Goal: Task Accomplishment & Management: Manage account settings

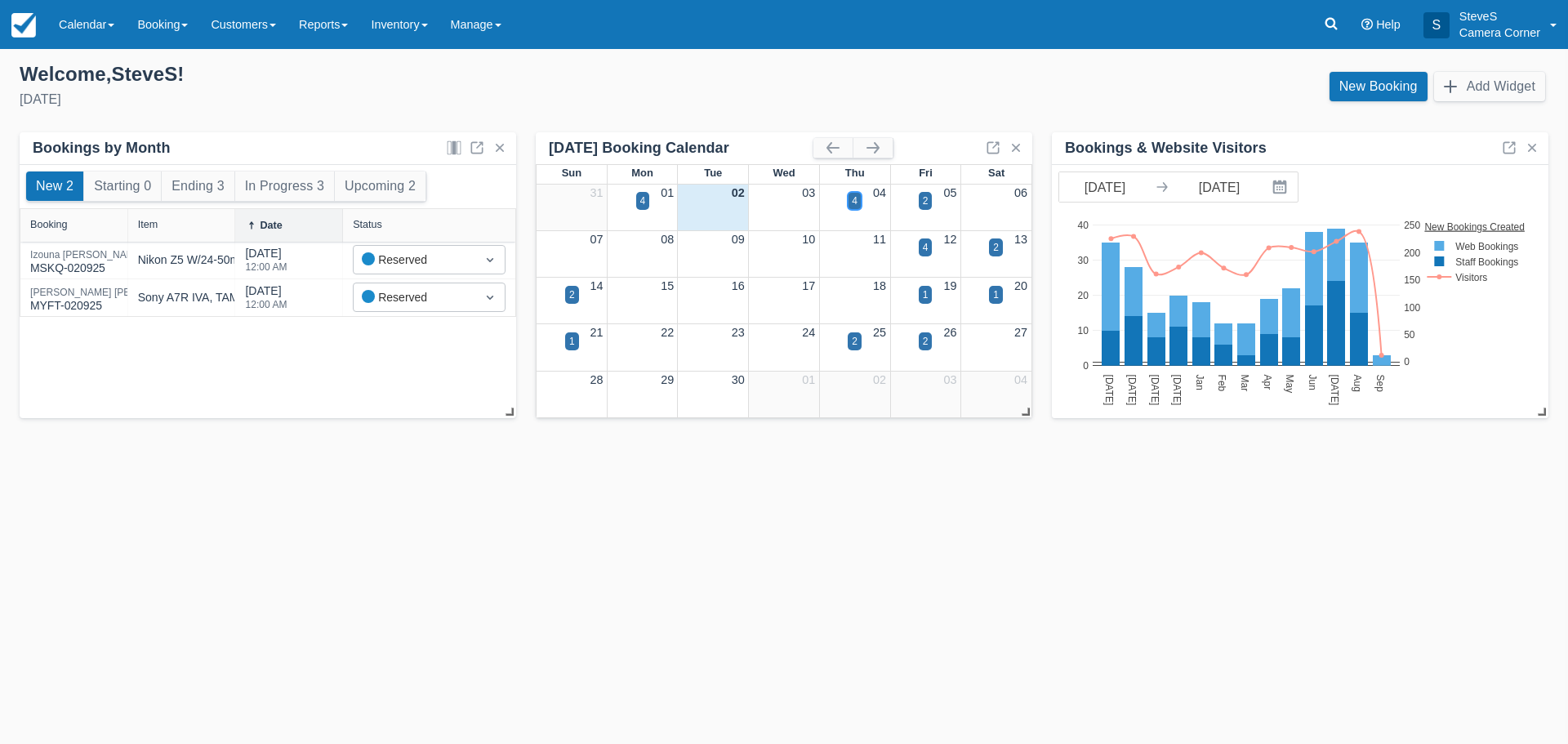
click at [854, 197] on div "4" at bounding box center [854, 200] width 5 height 15
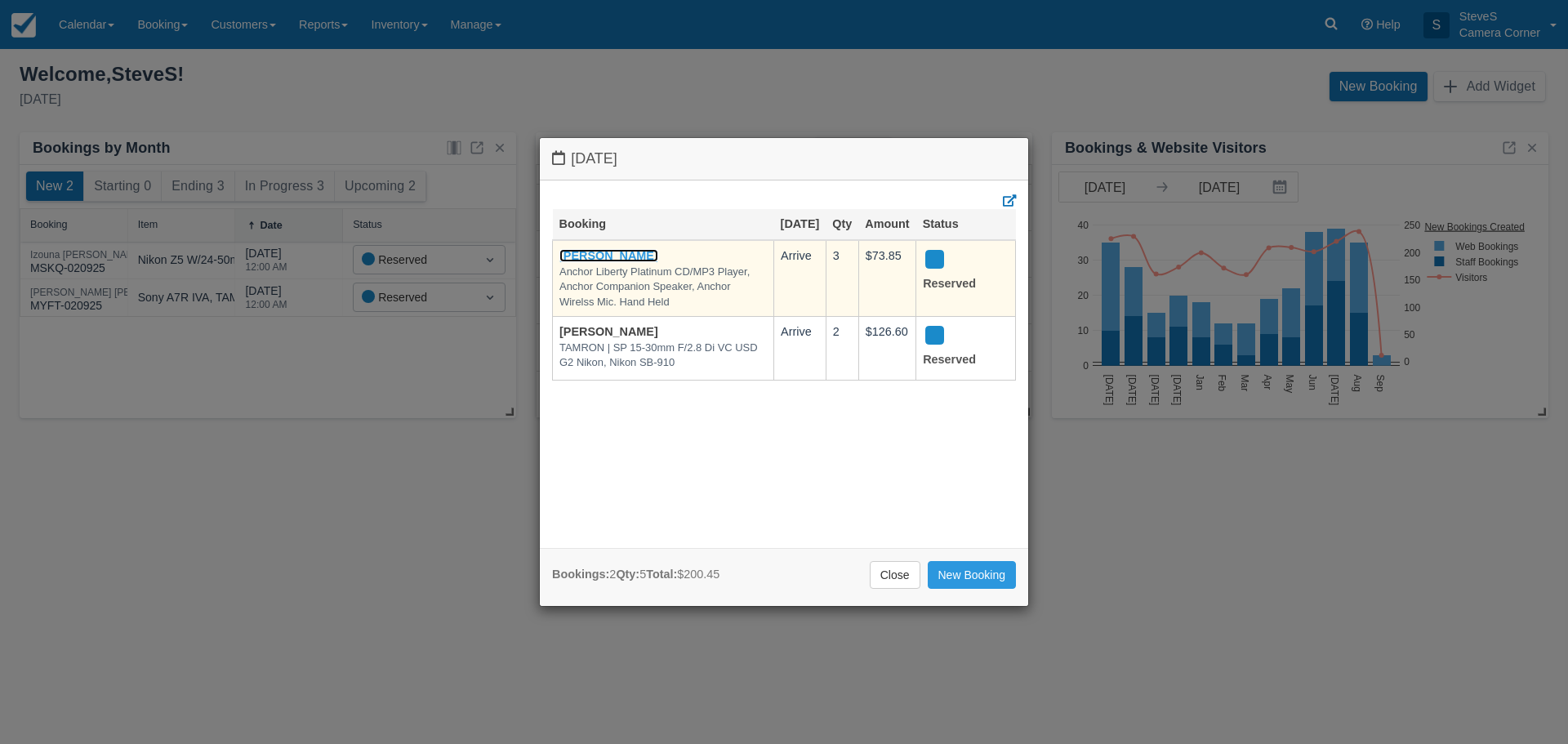
click at [618, 255] on link "Erica DeQuaine" at bounding box center [609, 255] width 99 height 13
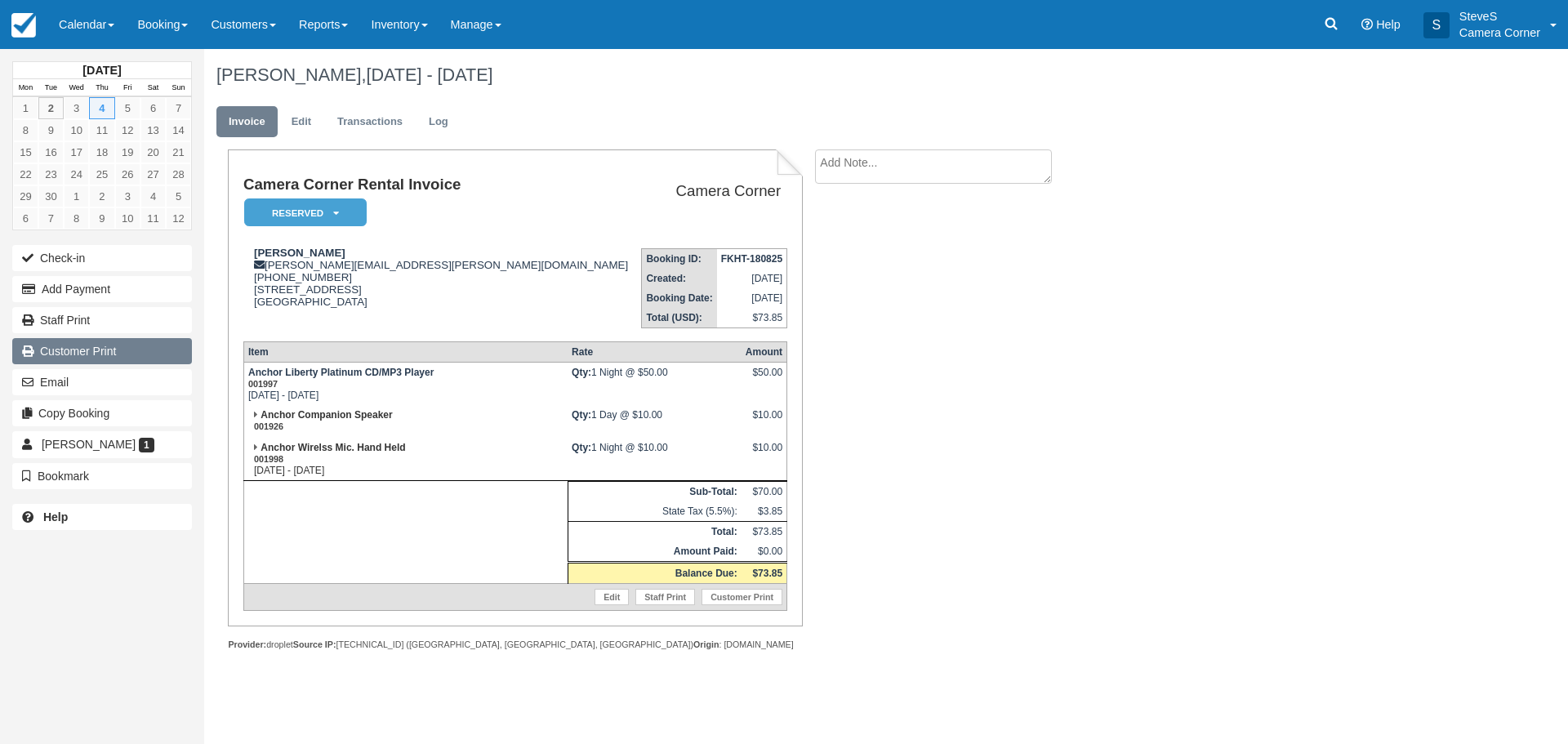
click at [85, 355] on link "Customer Print" at bounding box center [102, 351] width 180 height 26
click at [26, 28] on img at bounding box center [24, 26] width 25 height 25
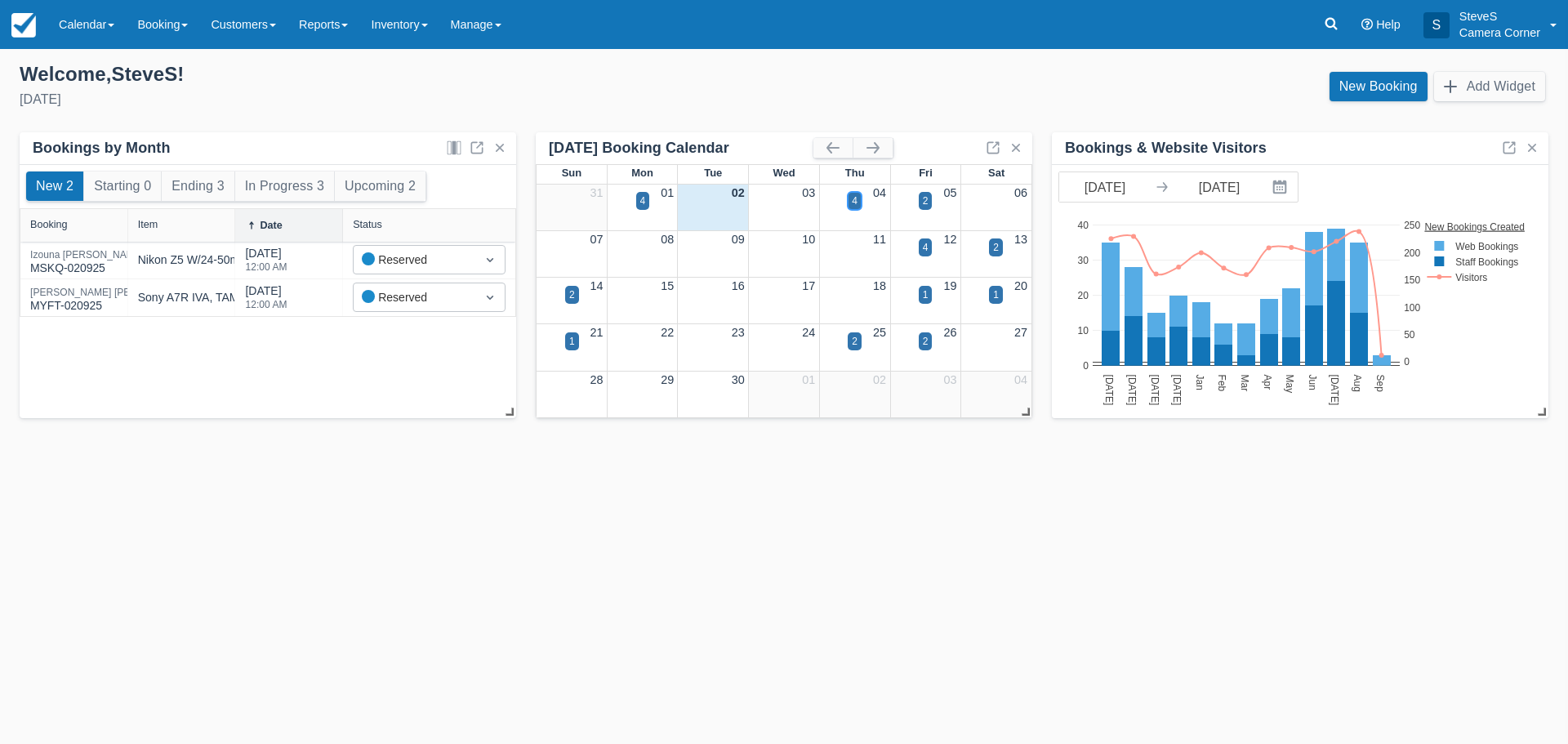
click at [853, 205] on div "4" at bounding box center [854, 200] width 5 height 15
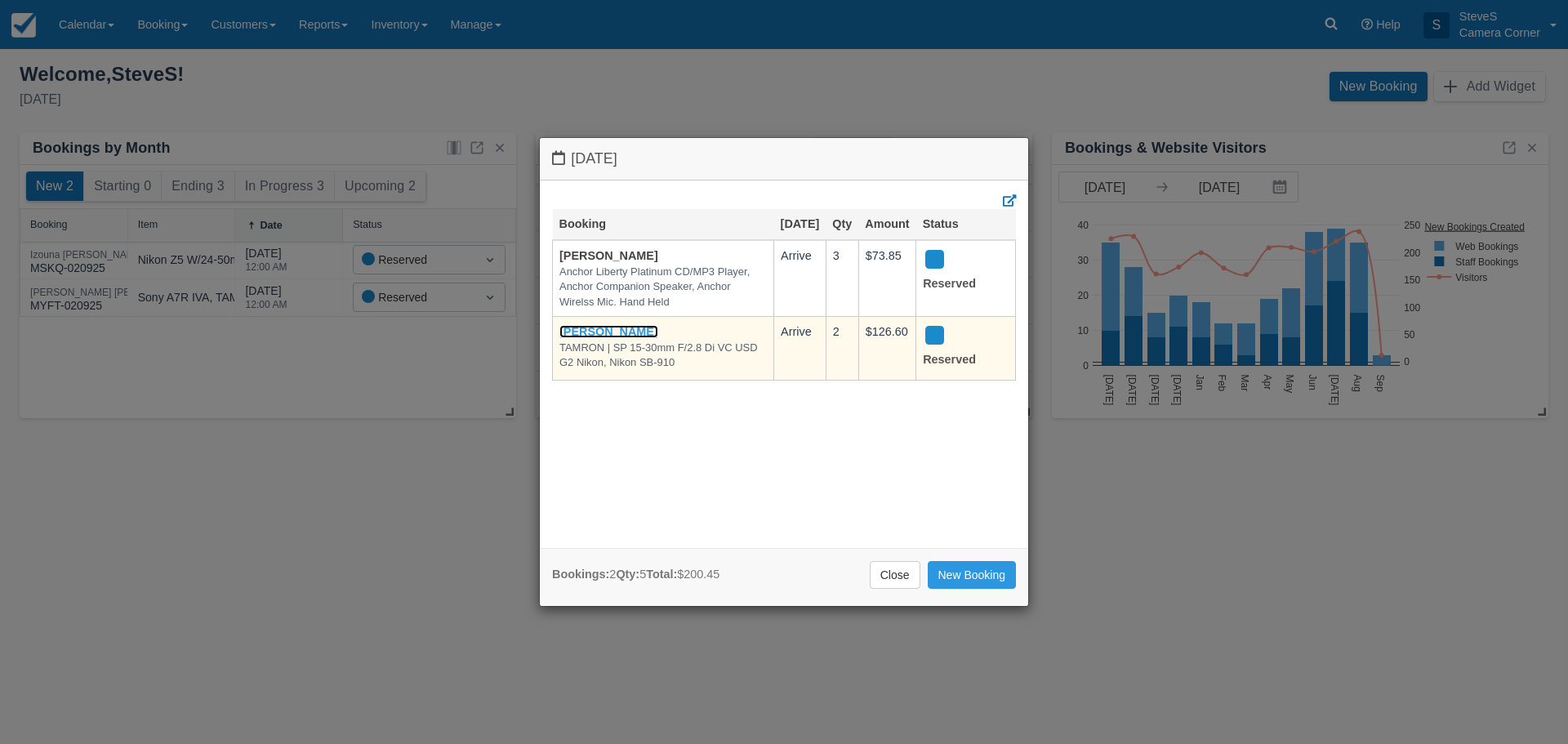
click at [639, 327] on link "[PERSON_NAME]" at bounding box center [609, 331] width 99 height 13
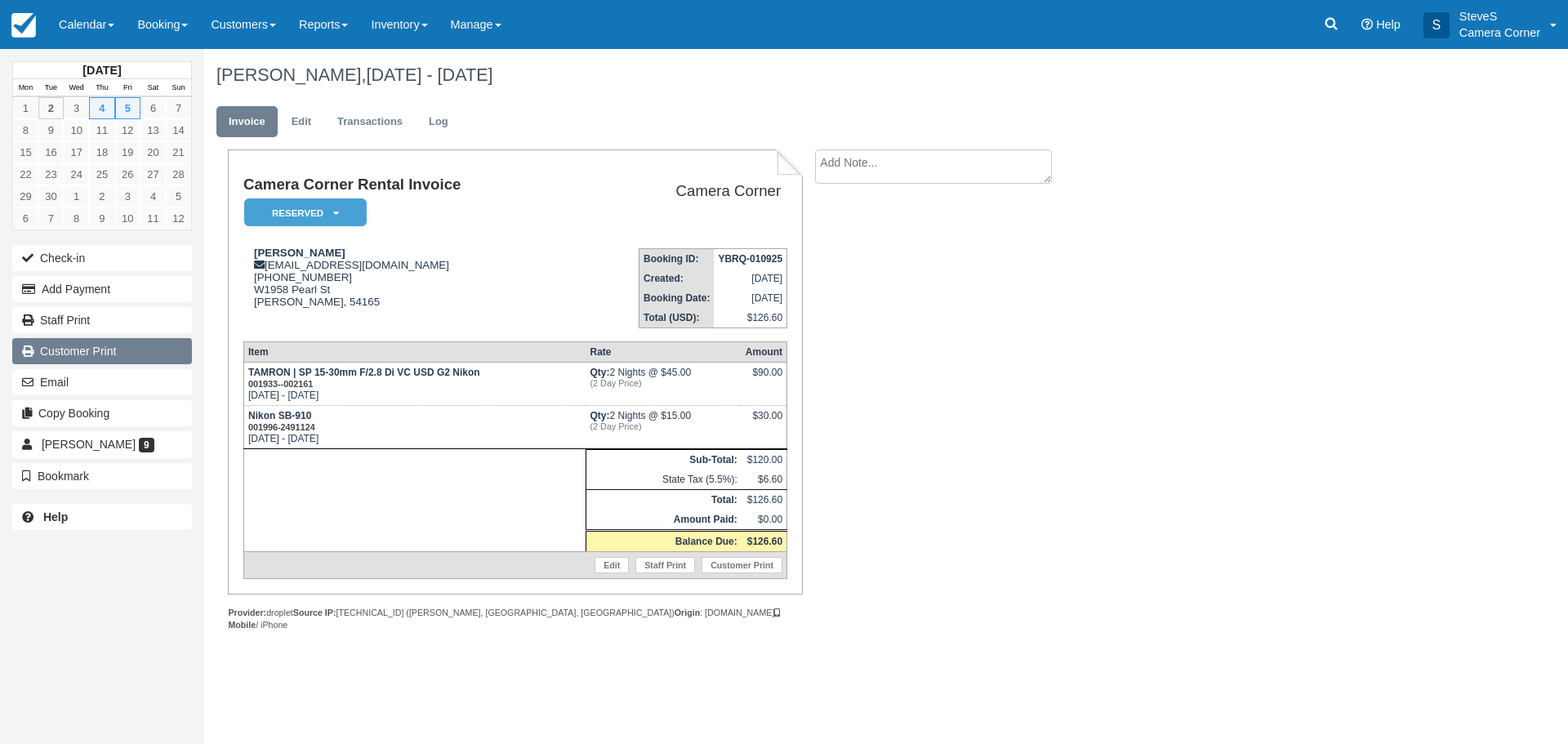
click at [89, 342] on link "Customer Print" at bounding box center [102, 351] width 180 height 26
click at [31, 19] on img at bounding box center [24, 26] width 25 height 25
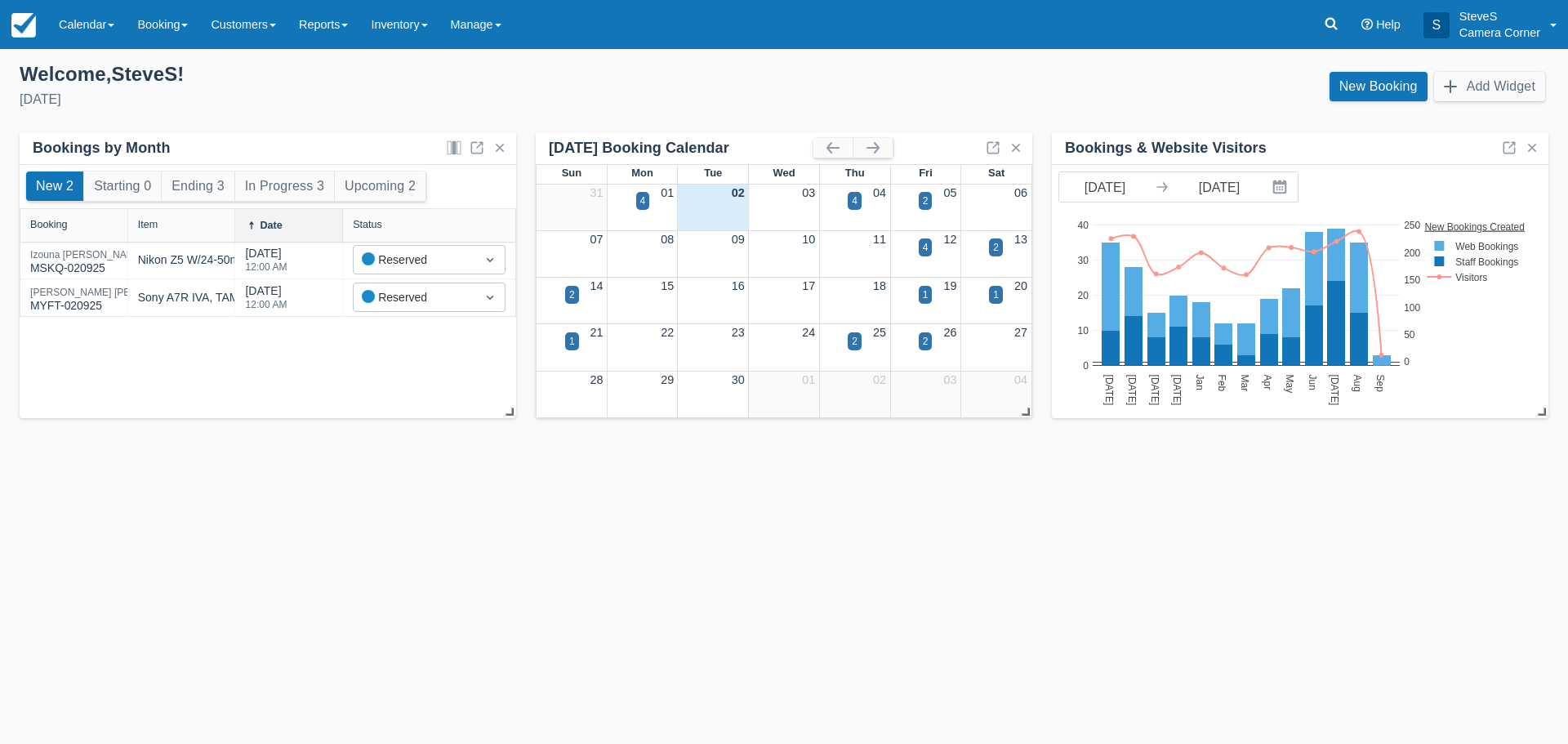
click at [934, 193] on div "05" at bounding box center [925, 193] width 71 height 18
click at [921, 203] on div "2" at bounding box center [925, 201] width 14 height 18
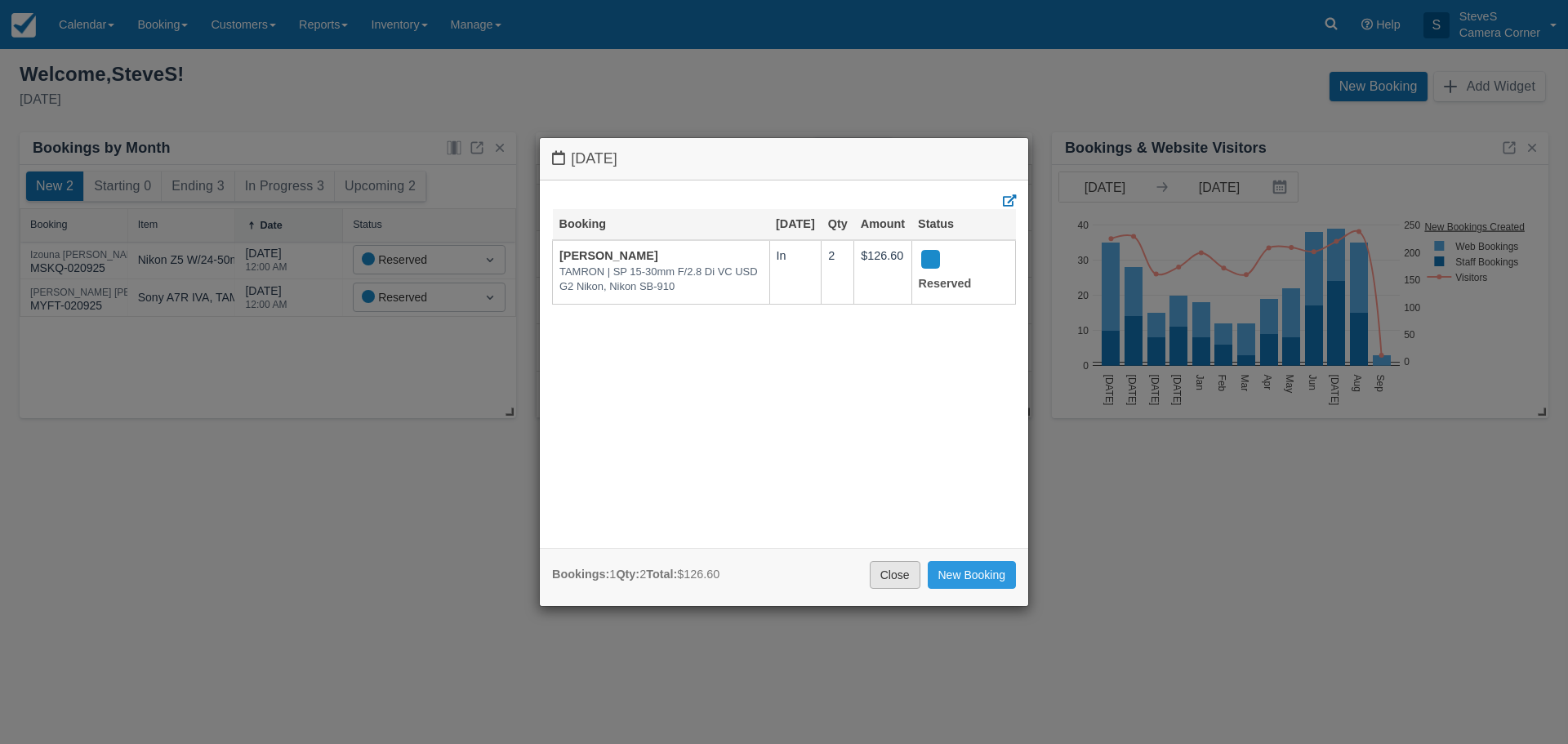
click at [897, 576] on link "Close" at bounding box center [894, 574] width 51 height 28
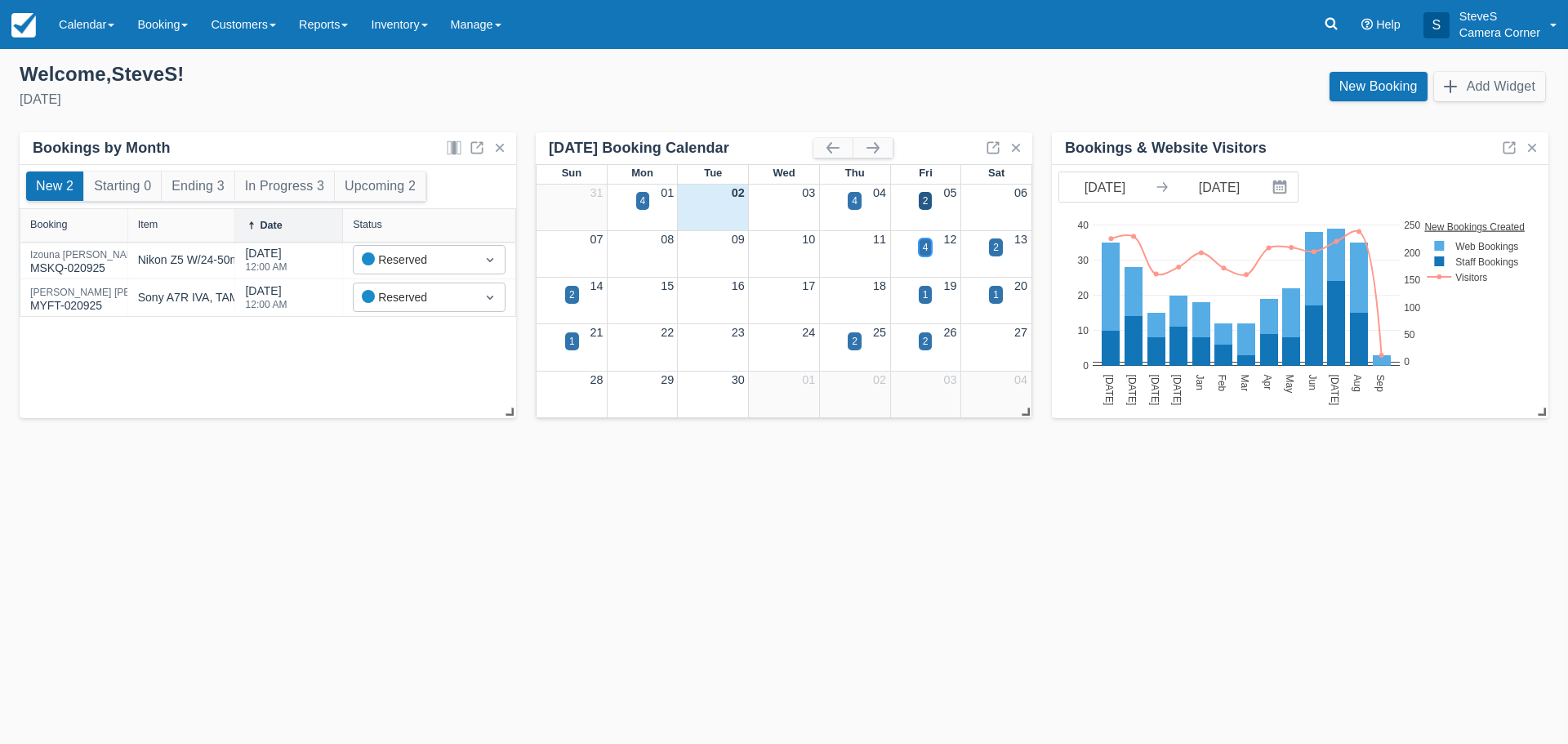
click at [920, 244] on div "4" at bounding box center [925, 247] width 14 height 18
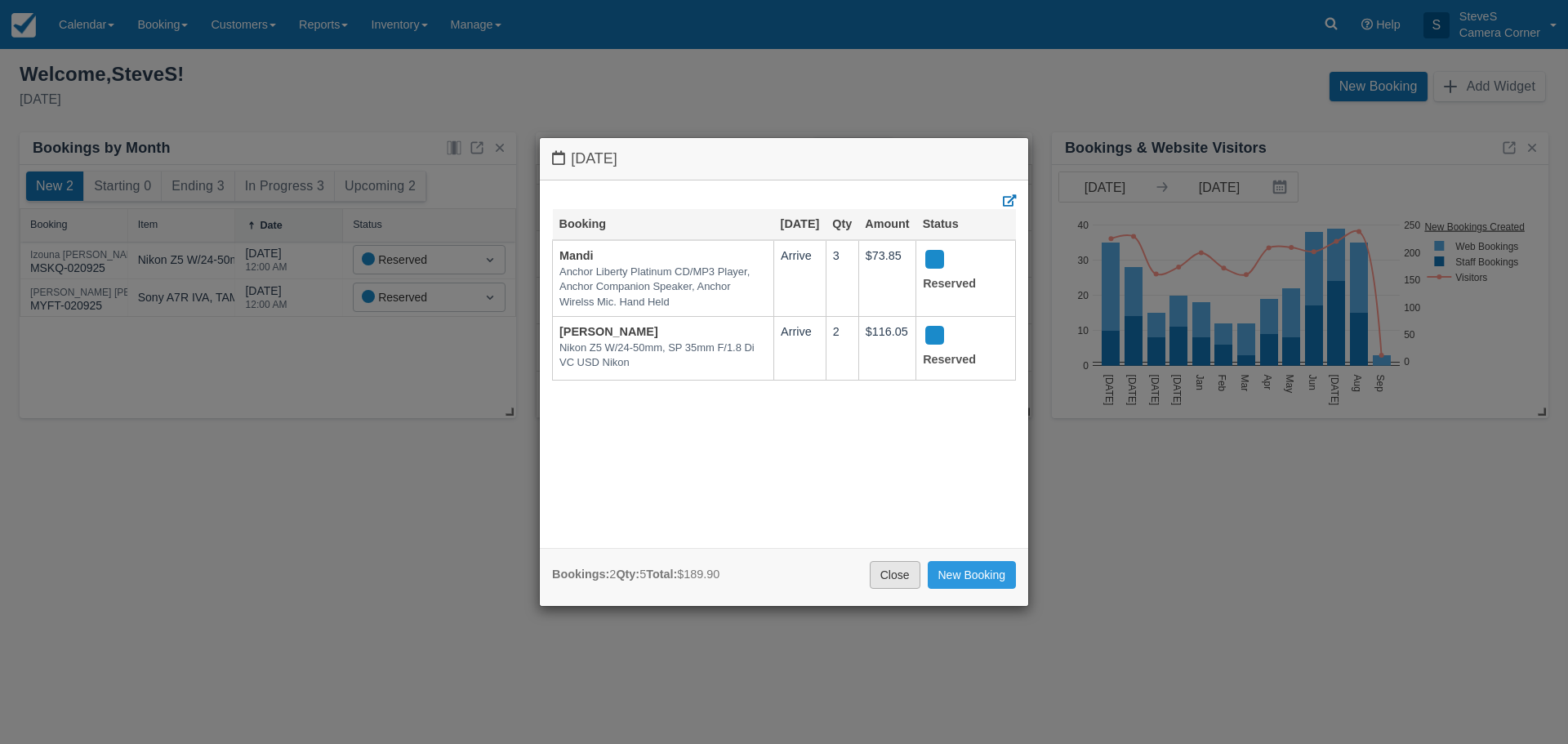
click at [886, 571] on link "Close" at bounding box center [894, 574] width 51 height 28
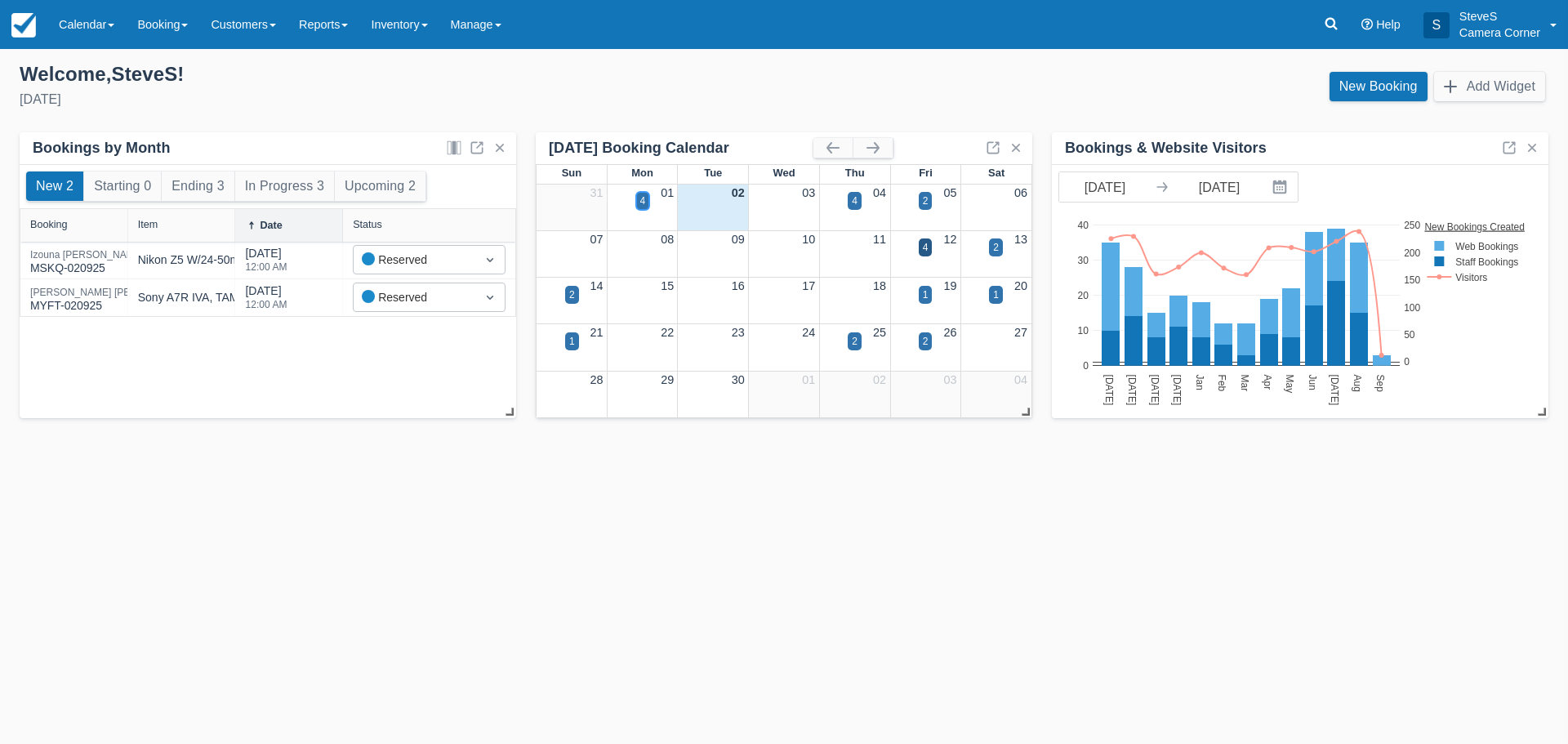
click at [637, 195] on div "4" at bounding box center [643, 201] width 14 height 18
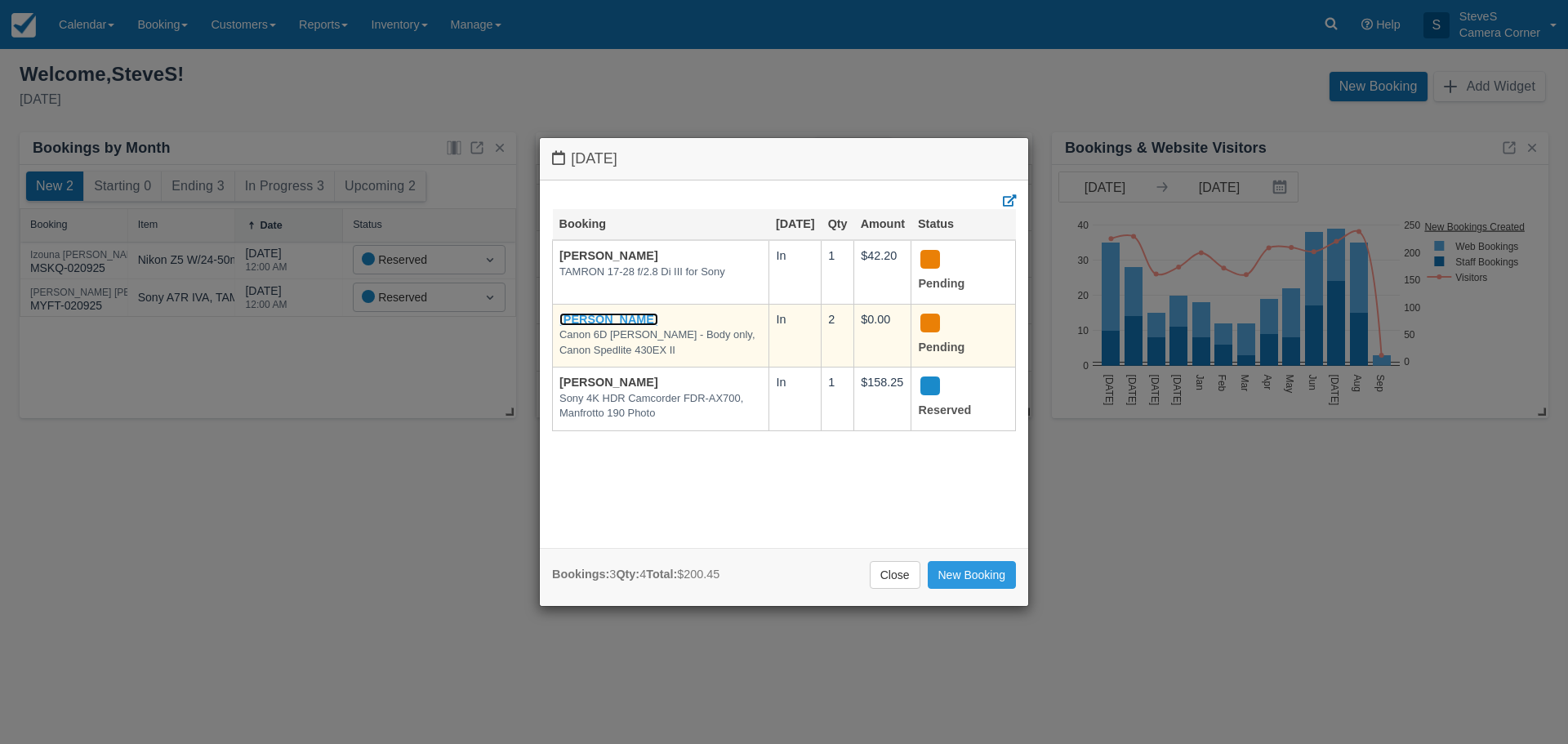
click at [625, 326] on link "[PERSON_NAME]" at bounding box center [609, 319] width 99 height 13
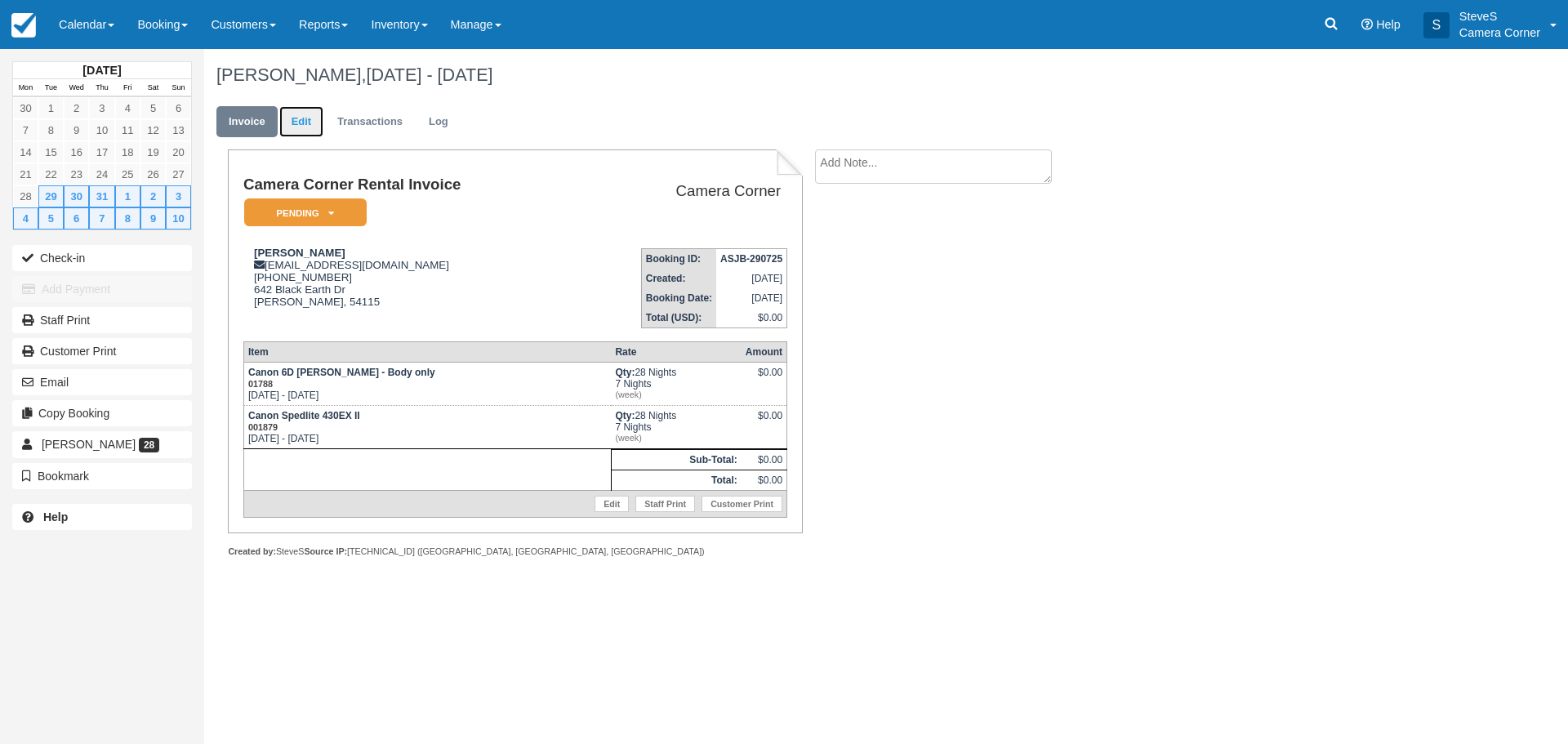
click at [309, 121] on link "Edit" at bounding box center [302, 122] width 44 height 32
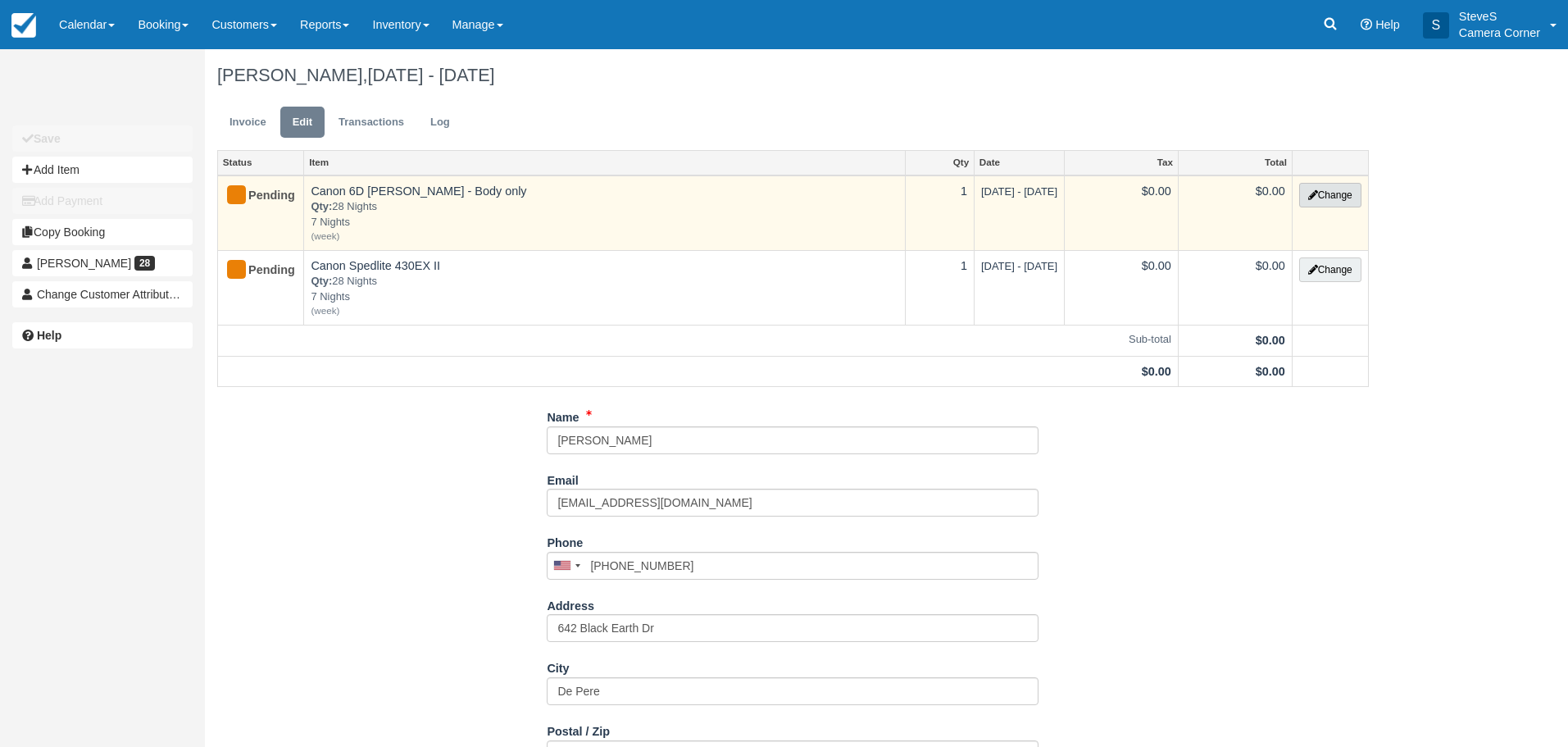
click at [1311, 196] on icon "button" at bounding box center [1312, 195] width 10 height 10
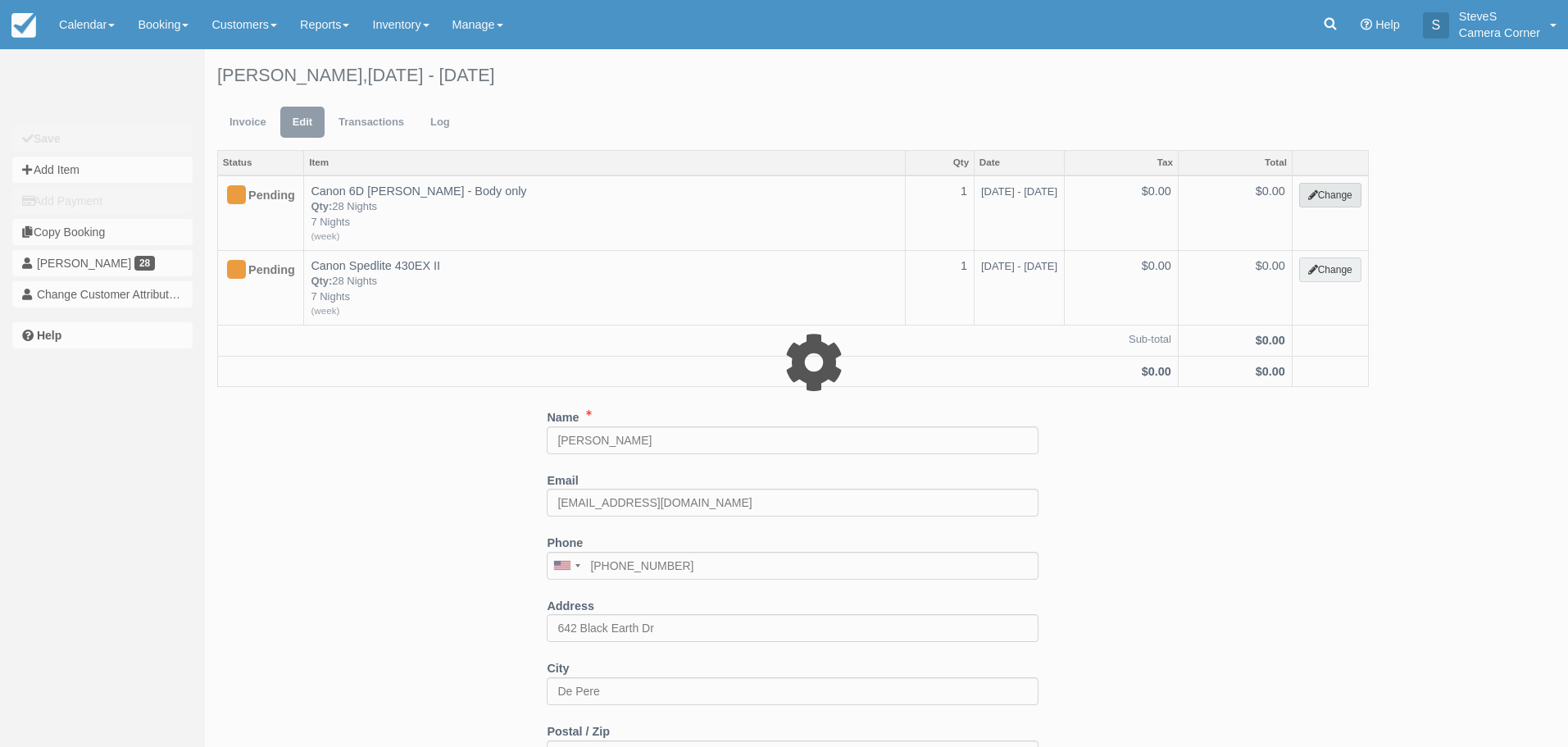
select select "7"
type input "0.00"
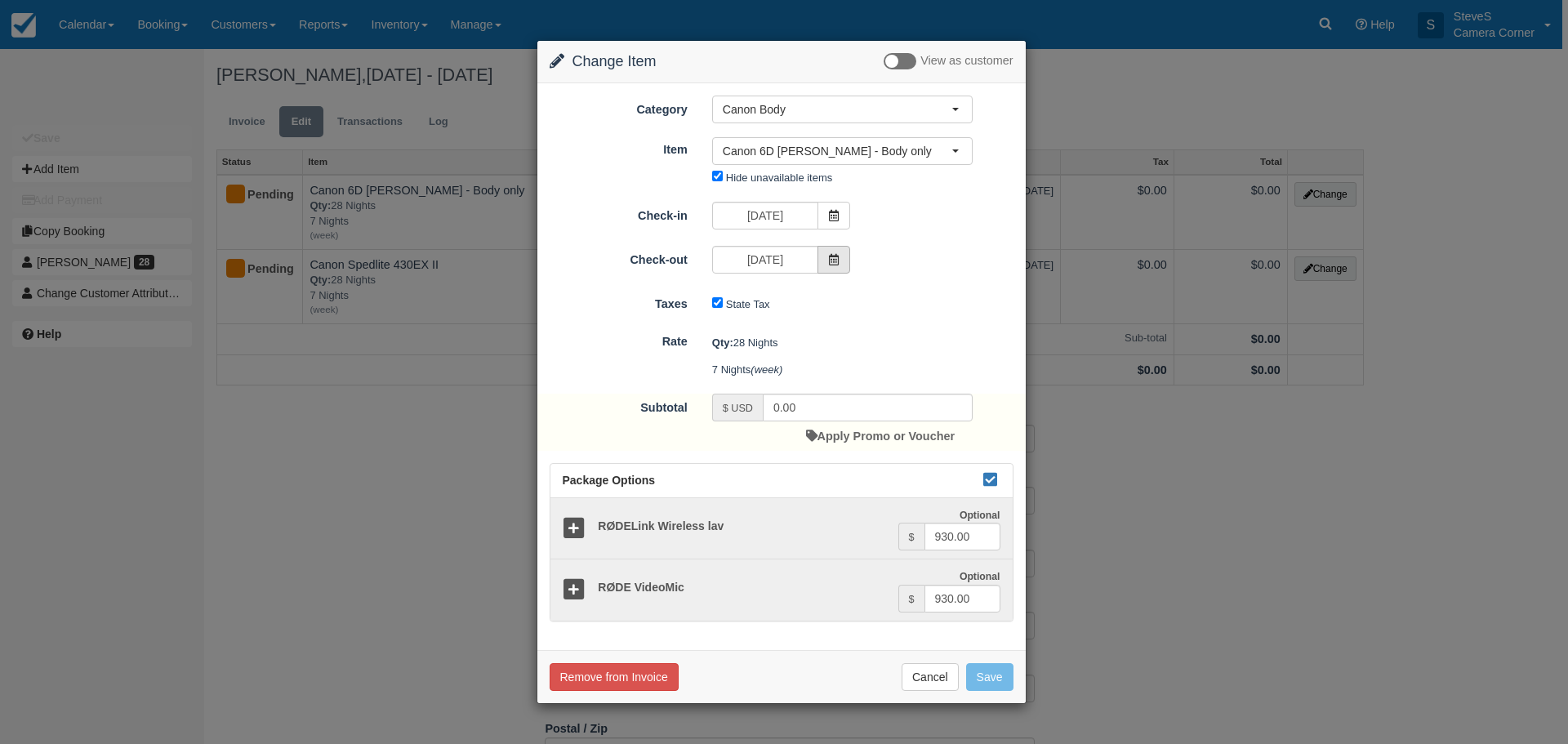
click at [834, 259] on icon at bounding box center [833, 259] width 12 height 12
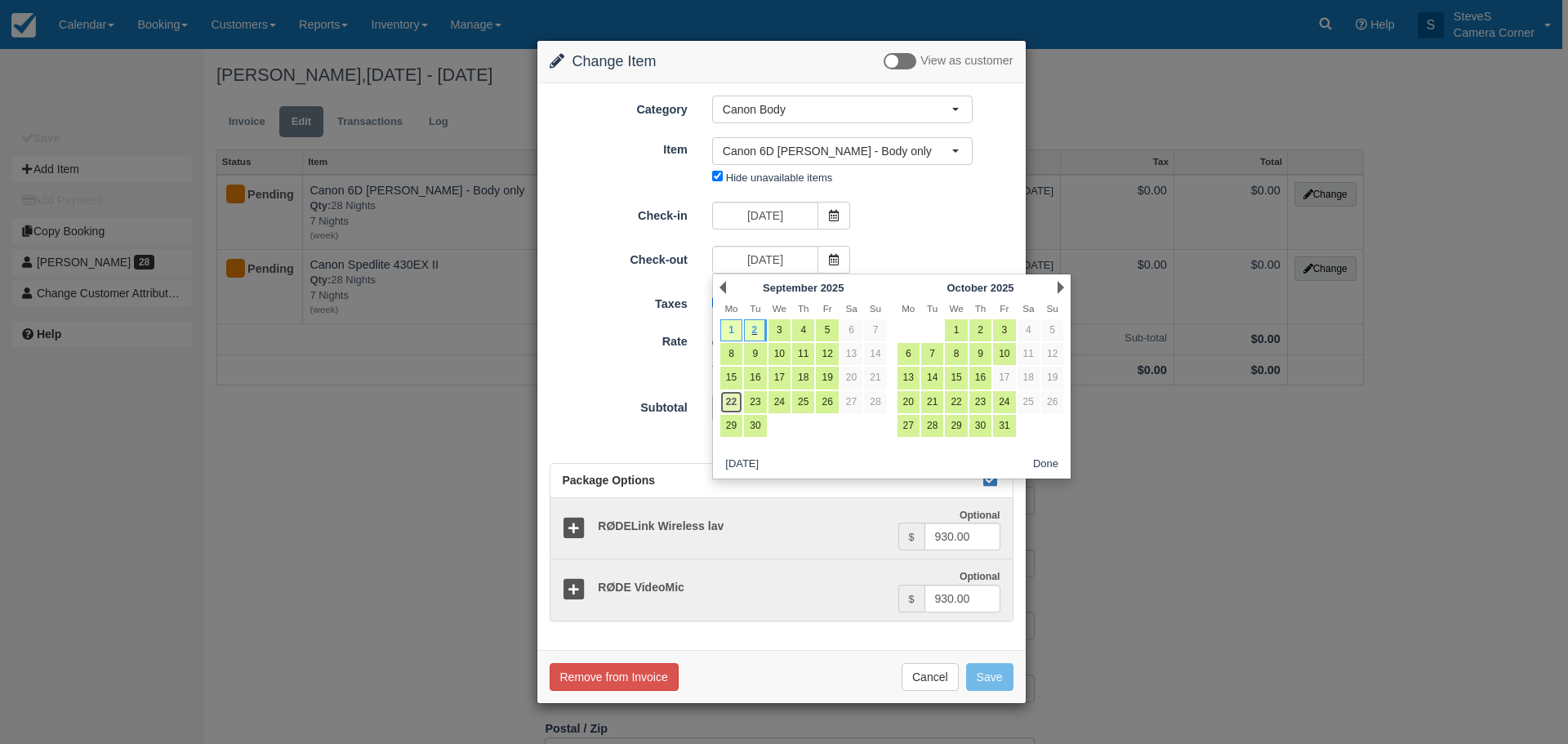
click at [732, 400] on link "22" at bounding box center [731, 402] width 22 height 22
type input "[DATE]"
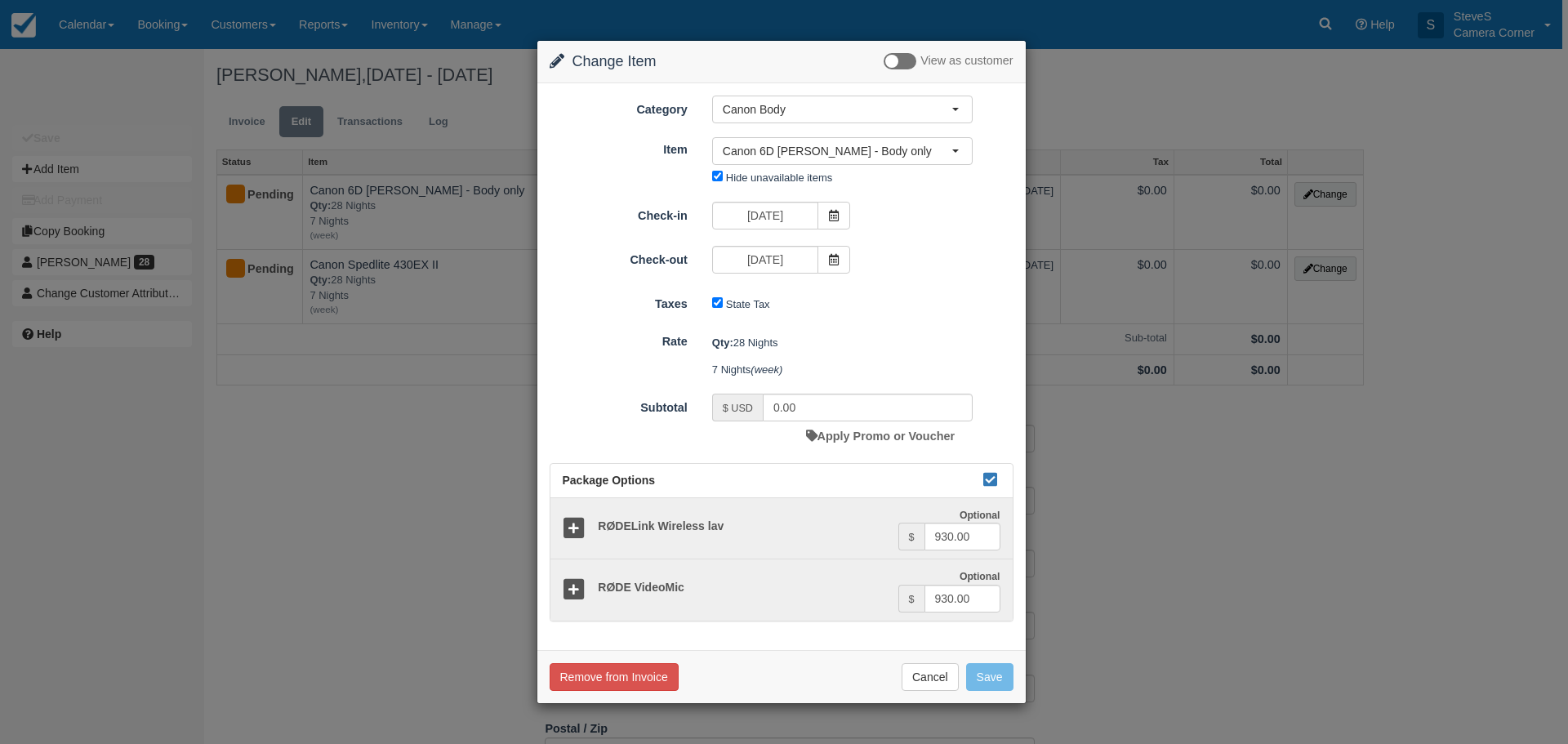
type input "5100.00"
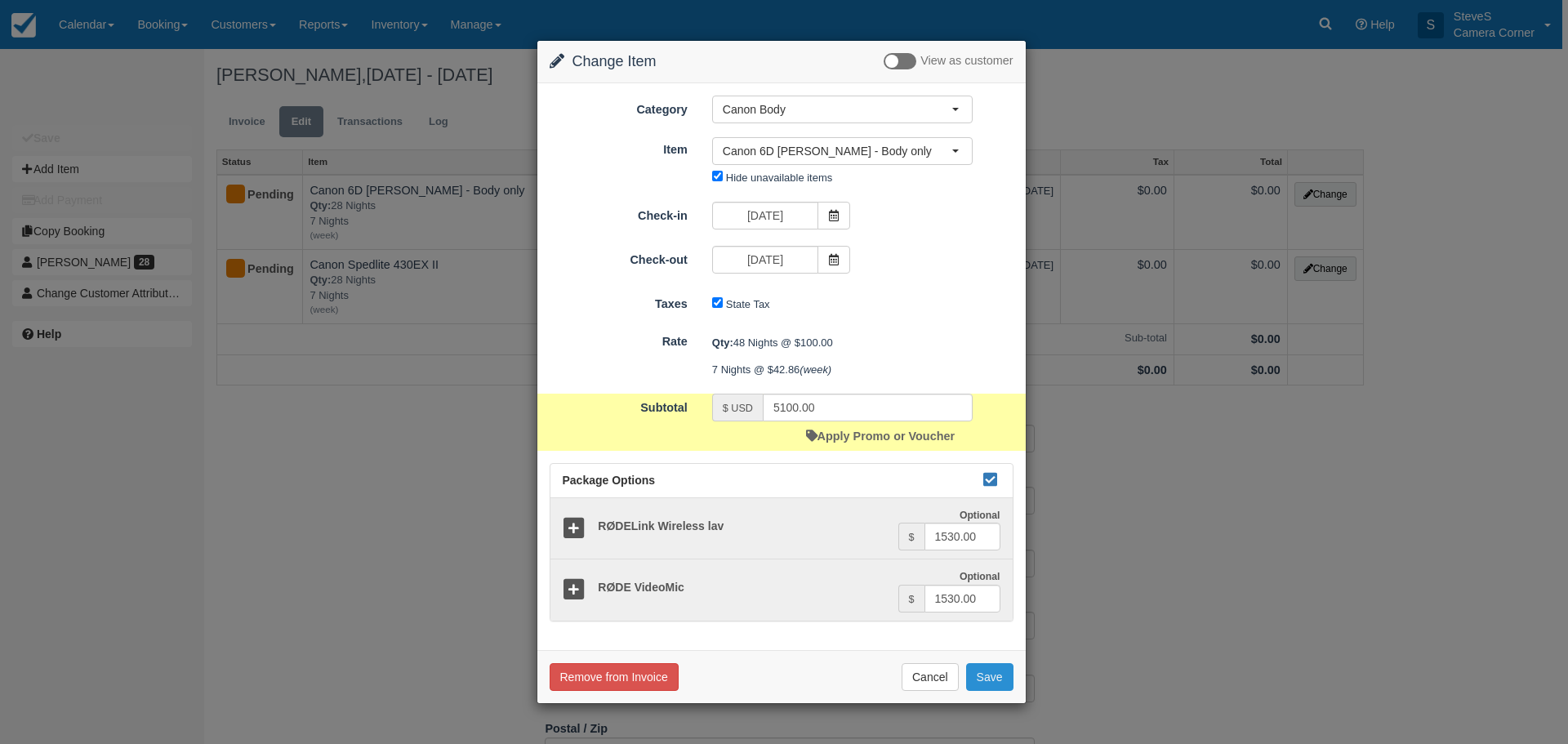
click at [988, 683] on button "Save" at bounding box center [990, 676] width 47 height 28
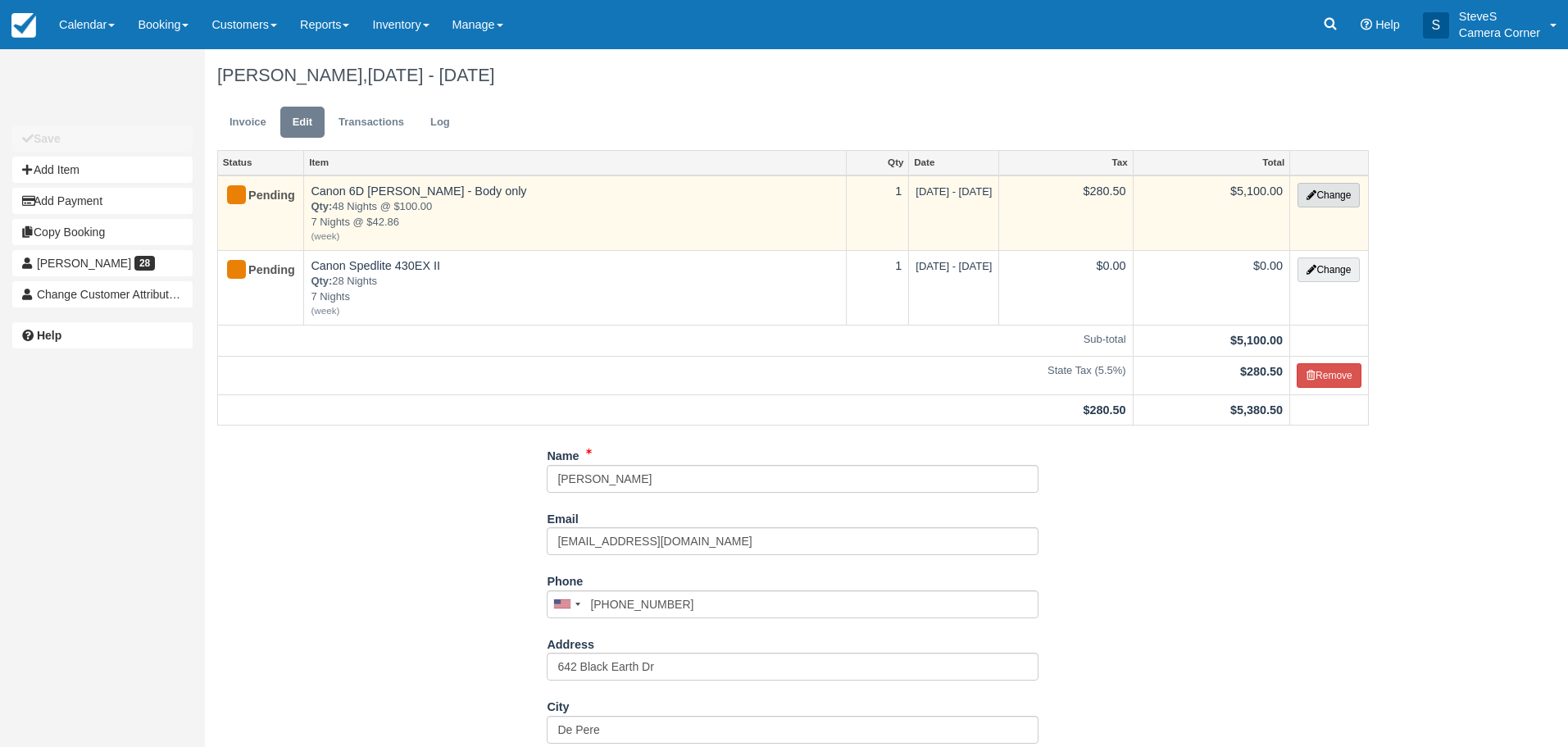
click at [1319, 191] on button "Change" at bounding box center [1329, 196] width 63 height 25
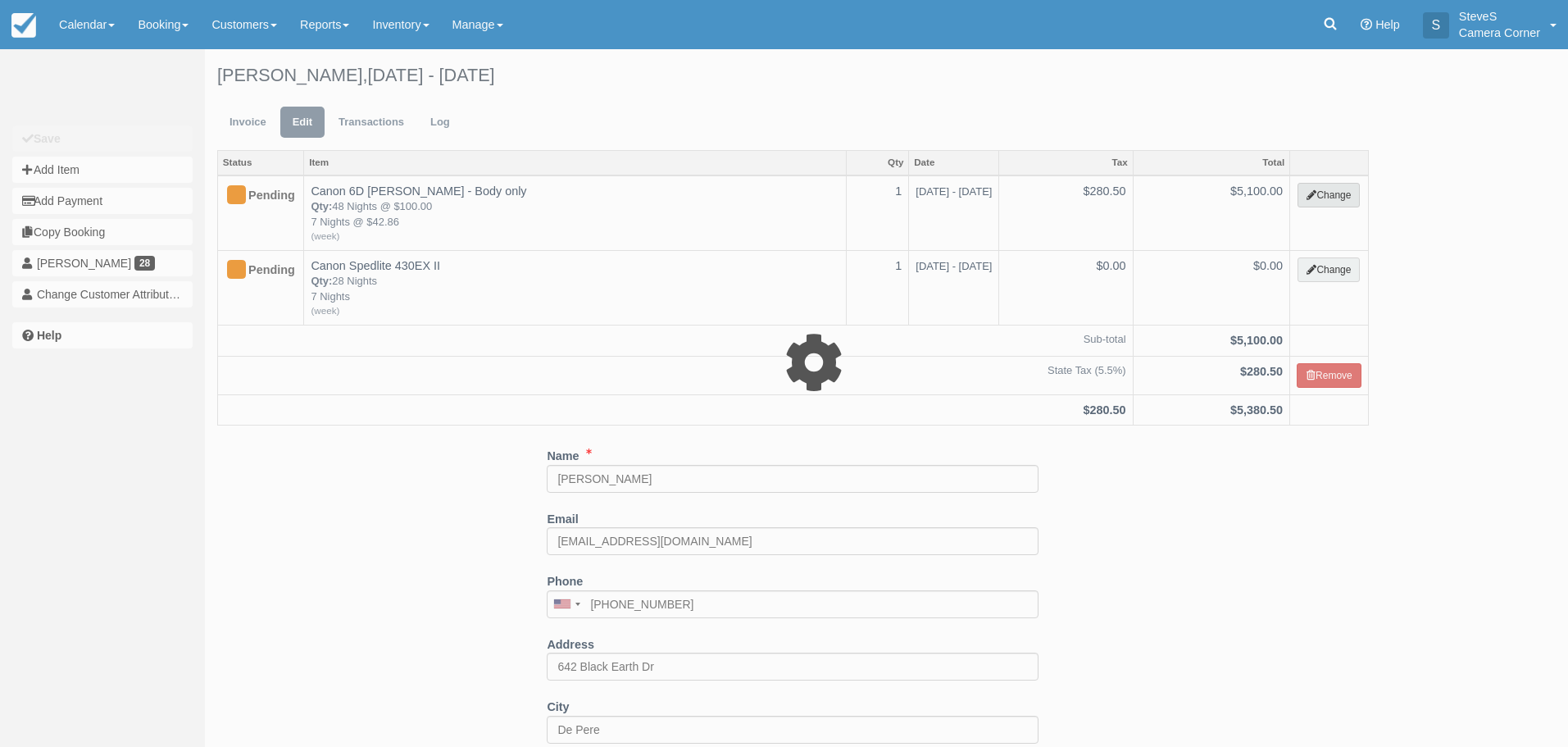
select select "7"
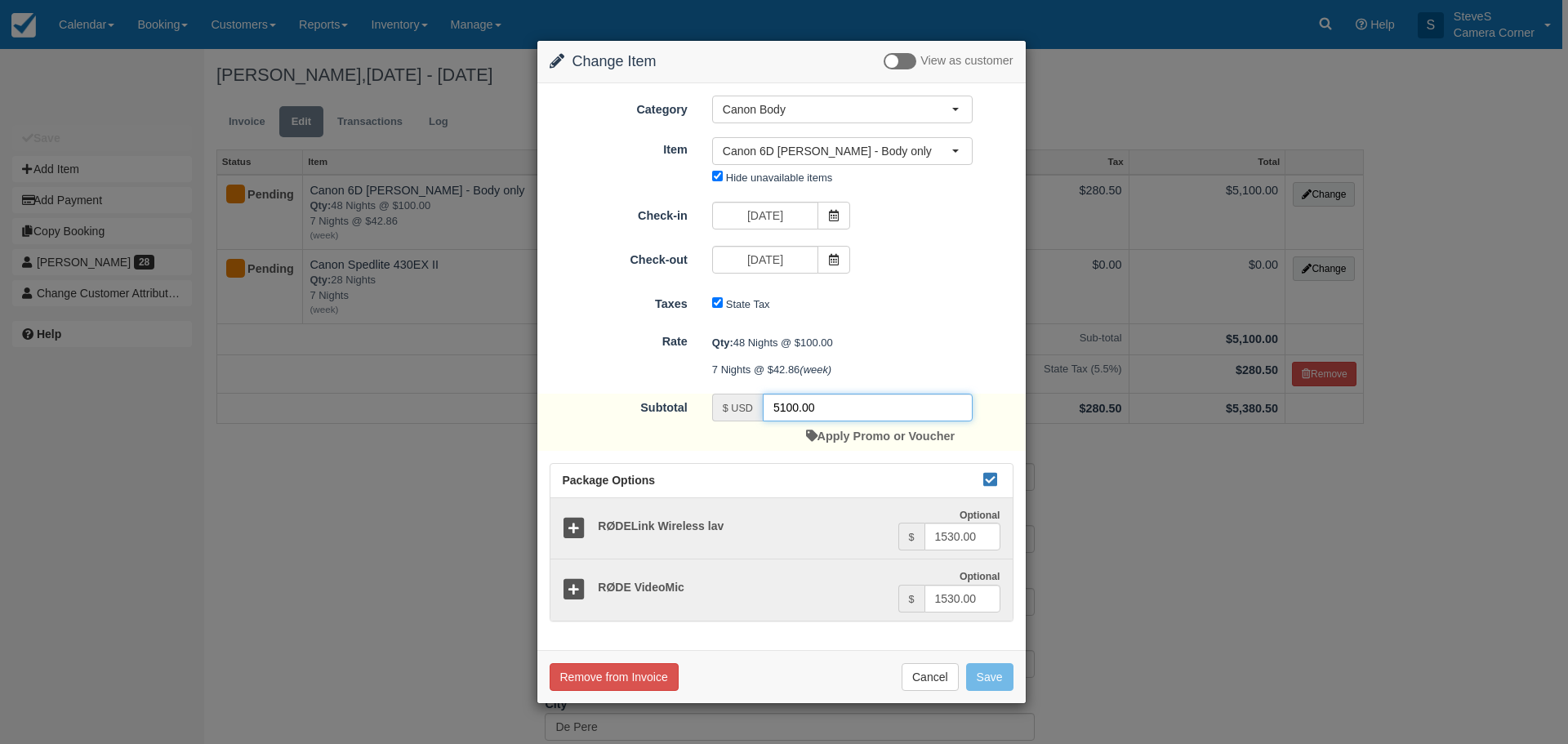
drag, startPoint x: 821, startPoint y: 413, endPoint x: 706, endPoint y: 413, distance: 115.0
click at [706, 413] on div "$ USD 5100.00 Apply Promo or Voucher" at bounding box center [842, 422] width 285 height 57
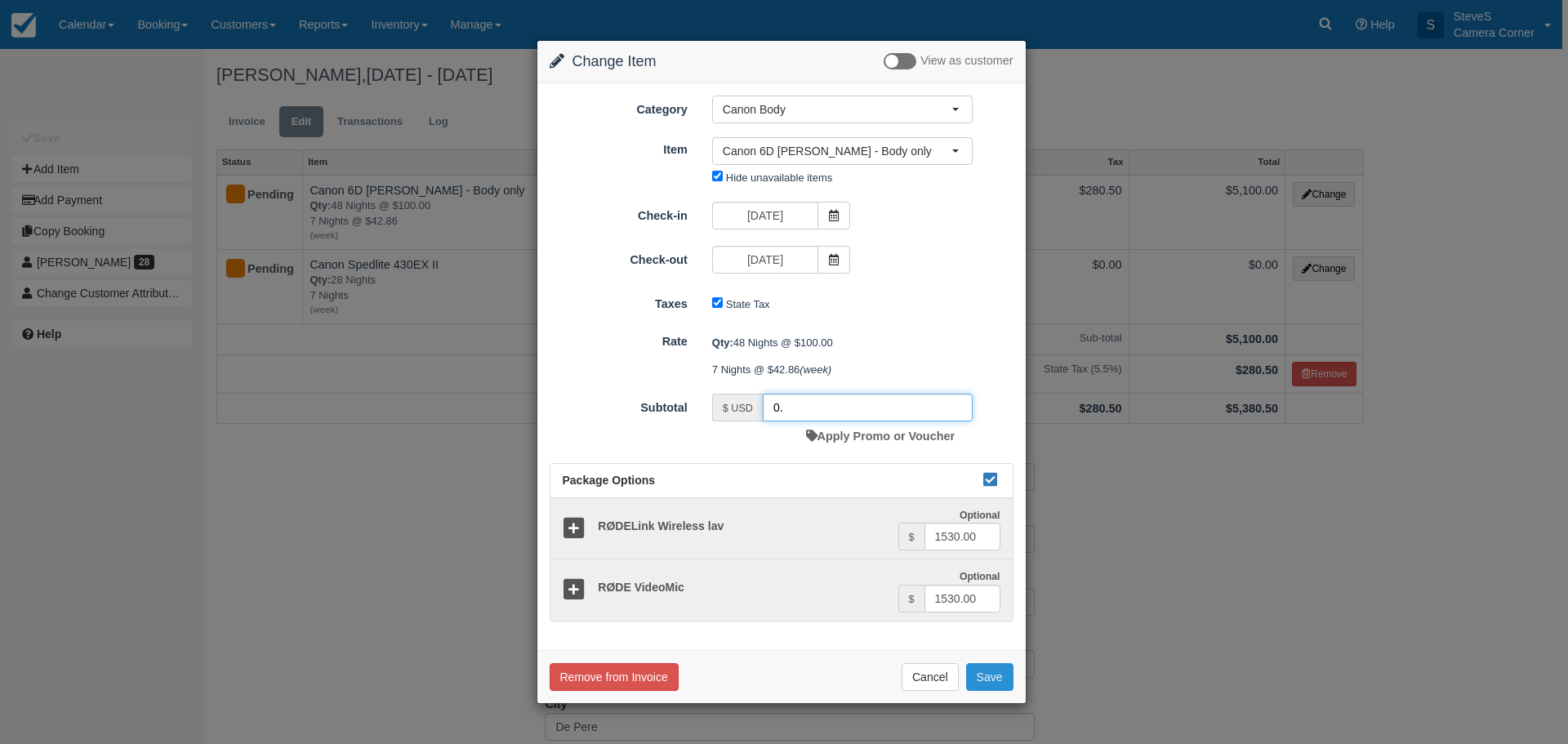
type input "0."
click at [994, 685] on button "Save" at bounding box center [990, 676] width 47 height 28
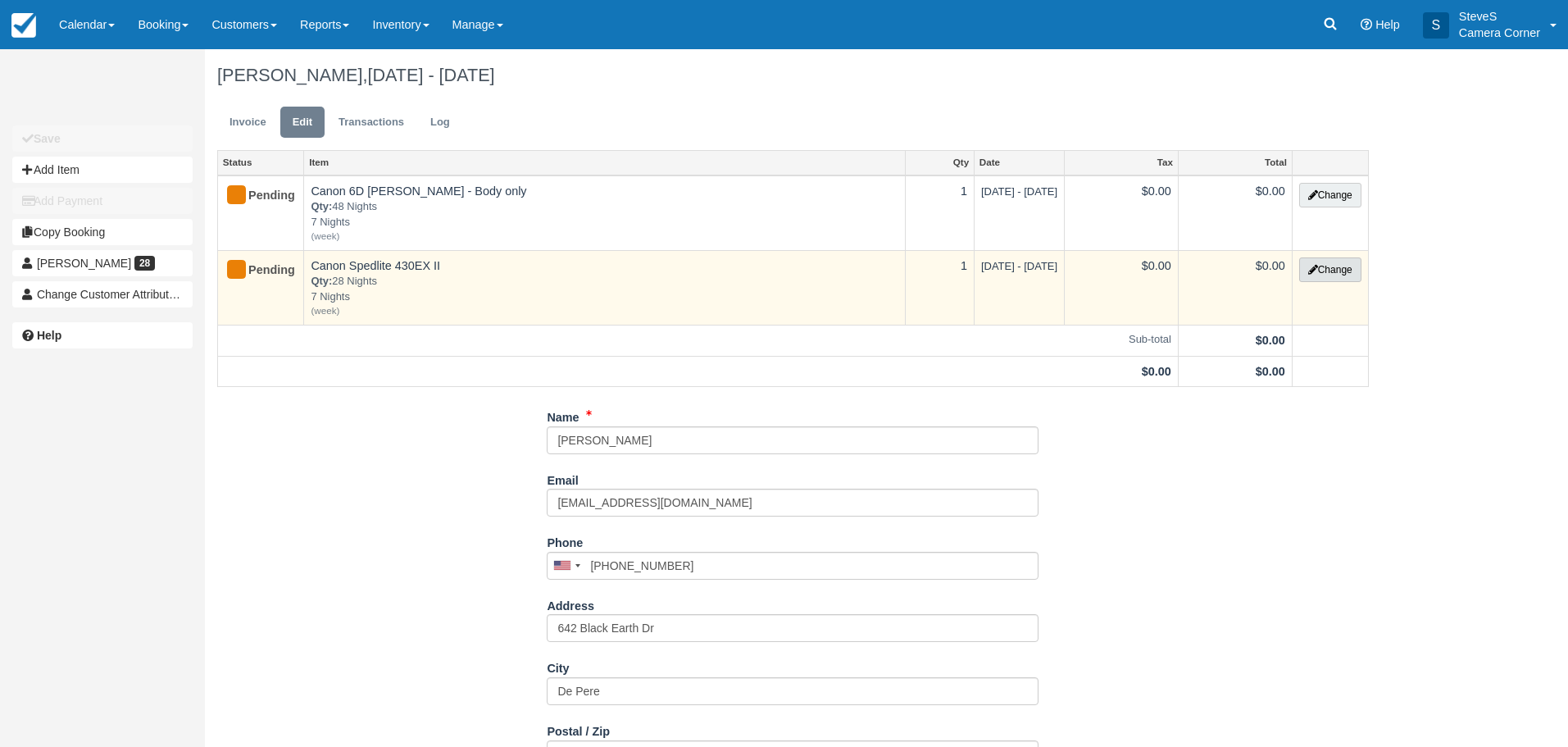
click at [1329, 266] on button "Change" at bounding box center [1330, 270] width 63 height 25
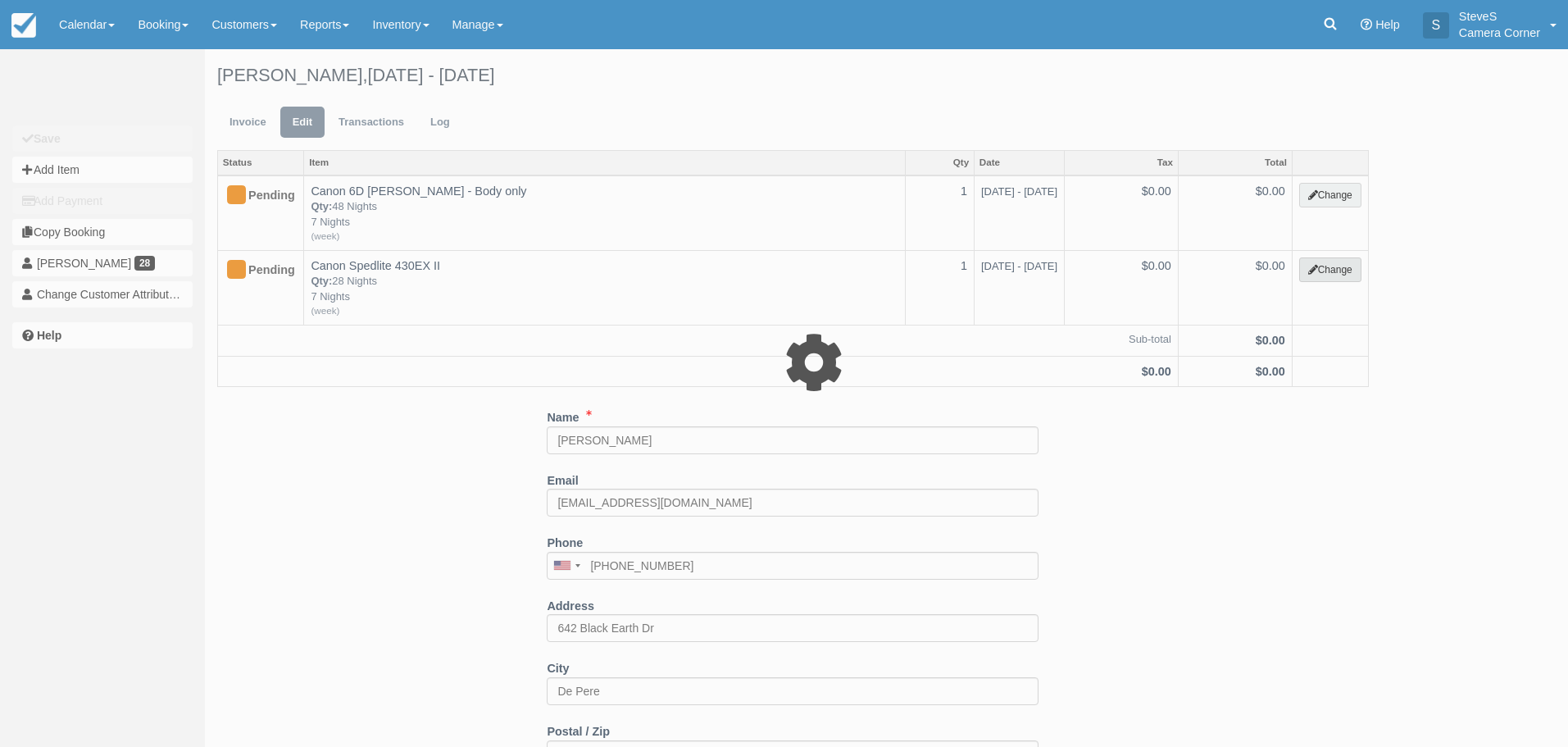
select select "5"
type input "0.00"
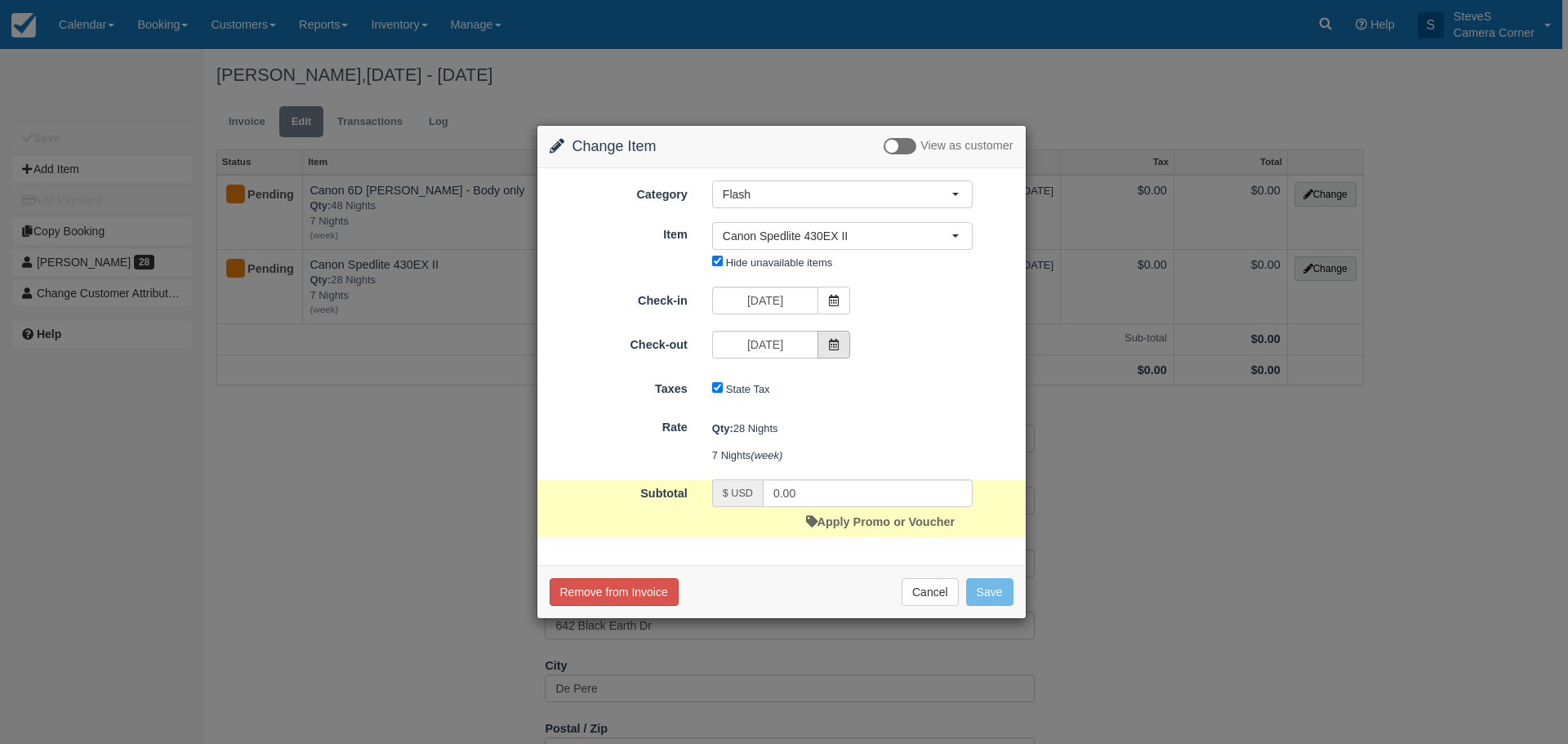
click at [827, 346] on span at bounding box center [834, 344] width 33 height 28
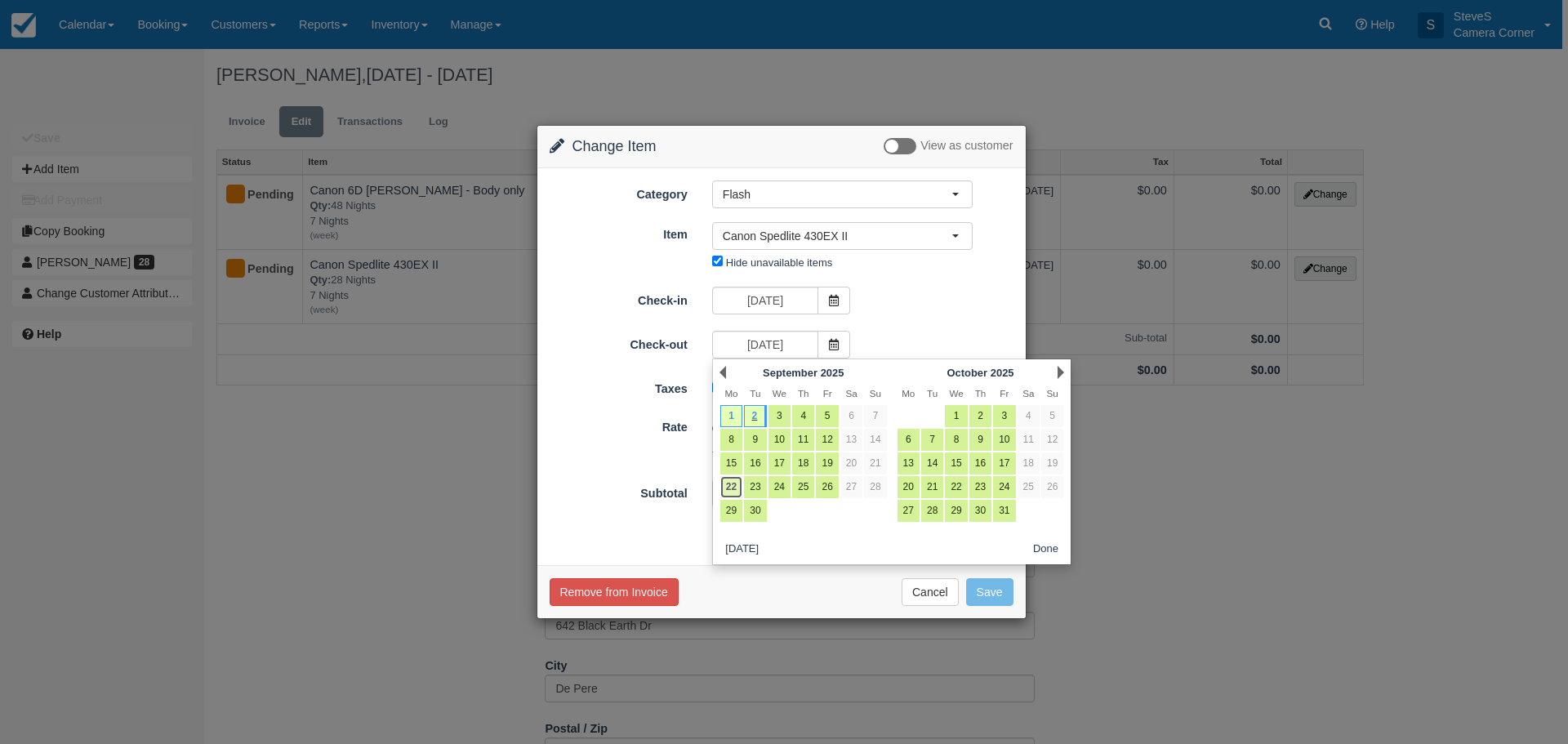
click at [740, 489] on link "22" at bounding box center [731, 487] width 22 height 22
type input "[DATE]"
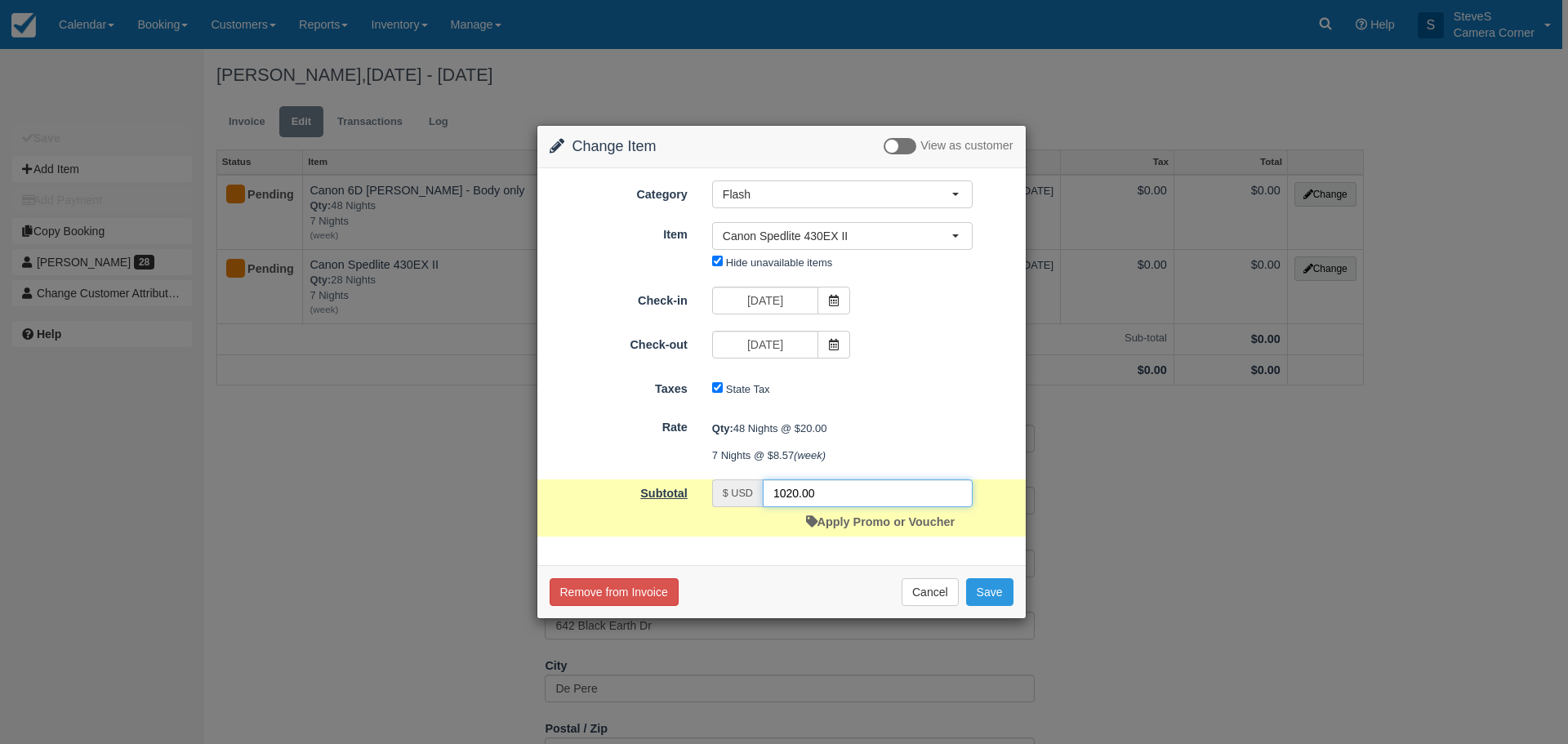
drag, startPoint x: 712, startPoint y: 499, endPoint x: 690, endPoint y: 499, distance: 22.0
click at [690, 499] on div "Subtotal $ USD 1020.00 Apply Promo or Voucher" at bounding box center [781, 508] width 489 height 57
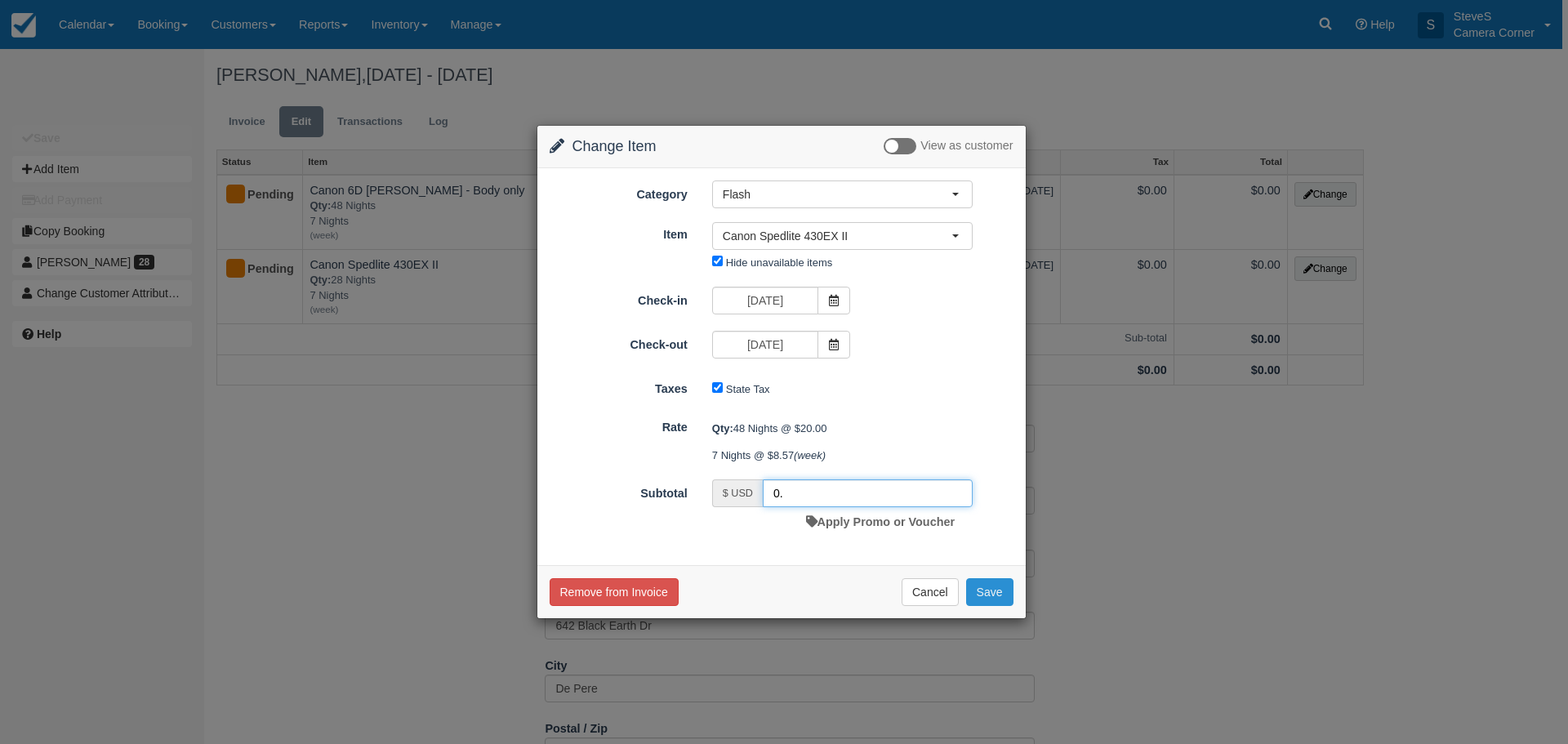
type input "0."
click at [993, 587] on button "Save" at bounding box center [990, 592] width 47 height 28
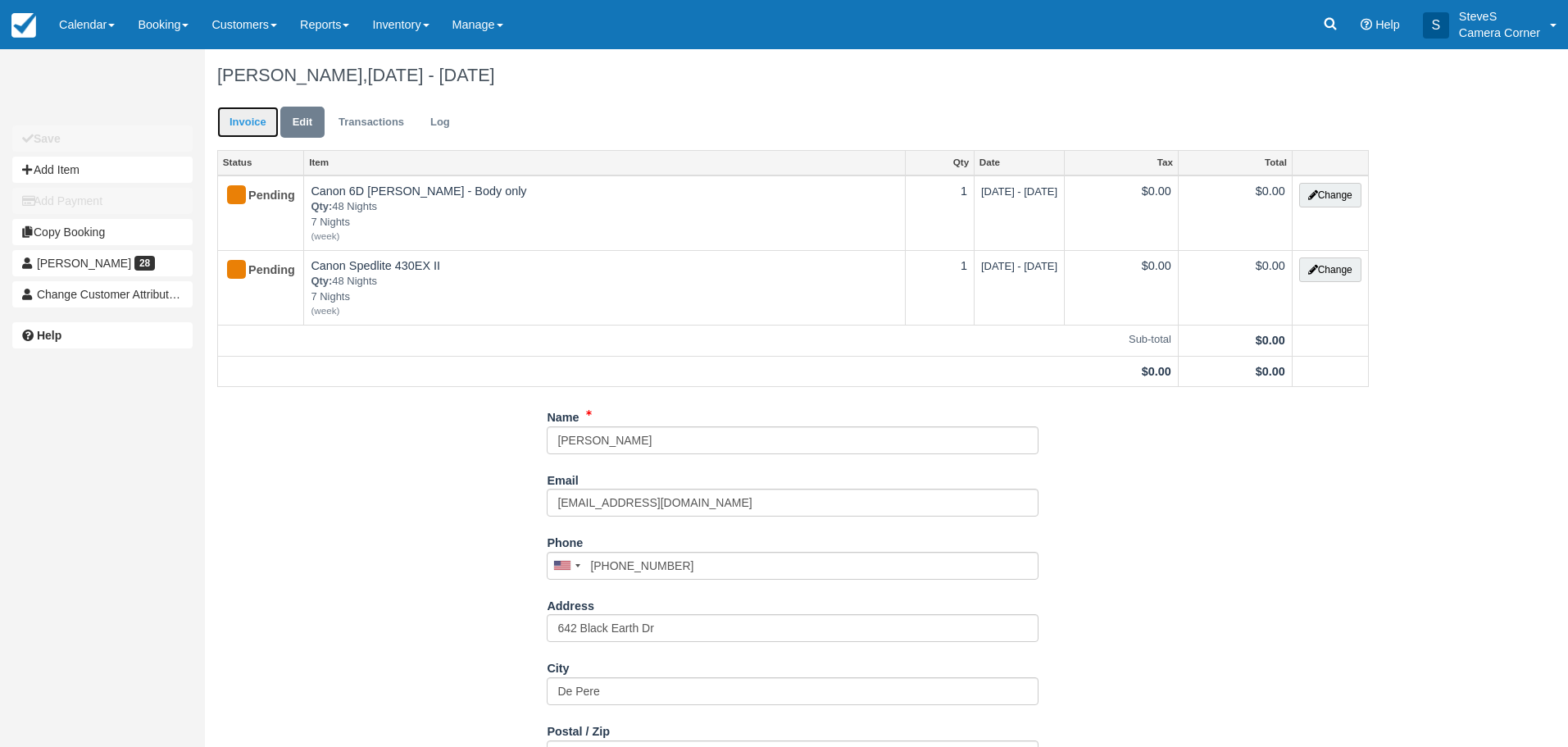
click at [231, 123] on link "Invoice" at bounding box center [247, 122] width 62 height 32
